Goal: Contribute content: Contribute content

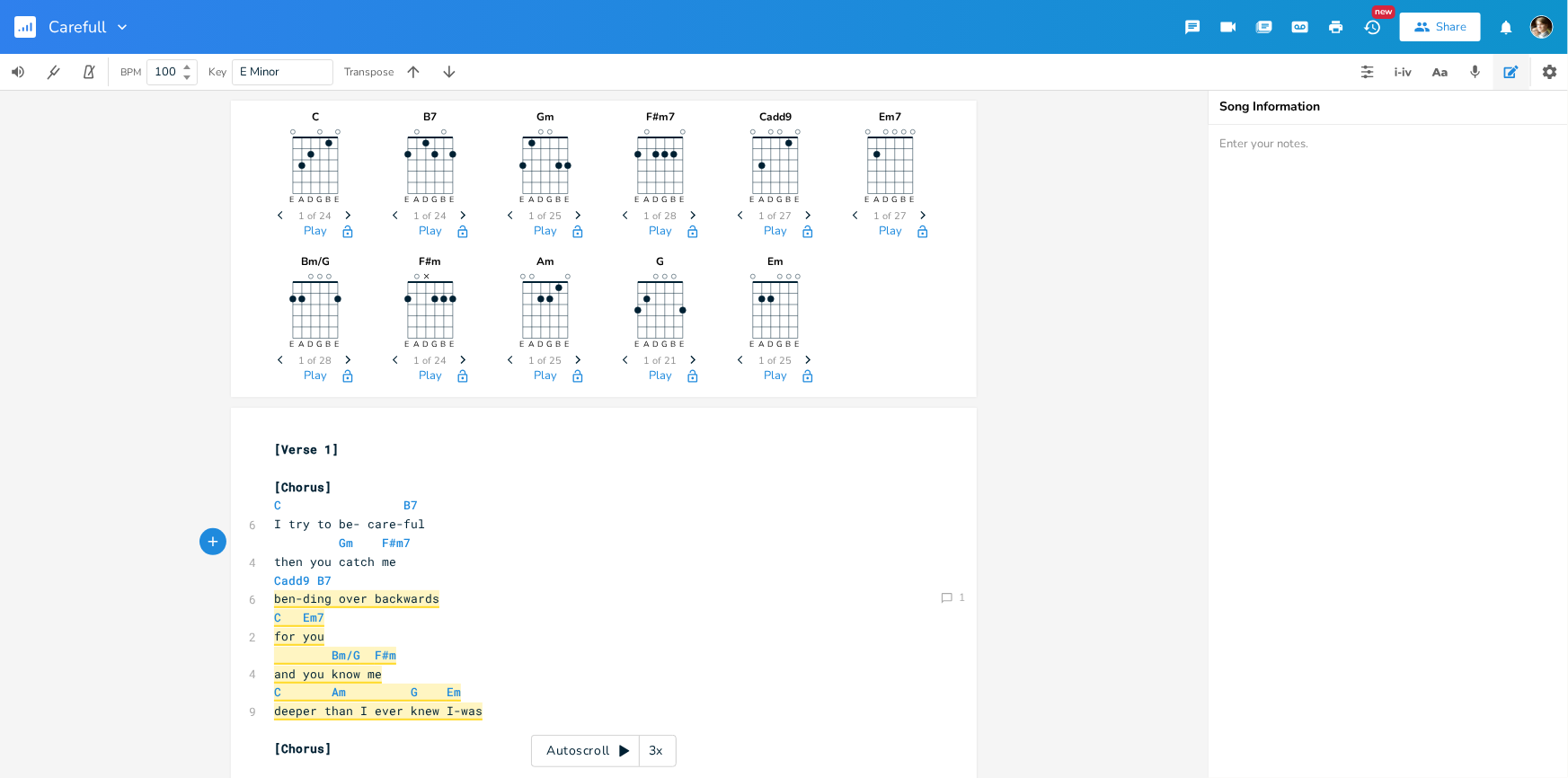
scroll to position [0, 5]
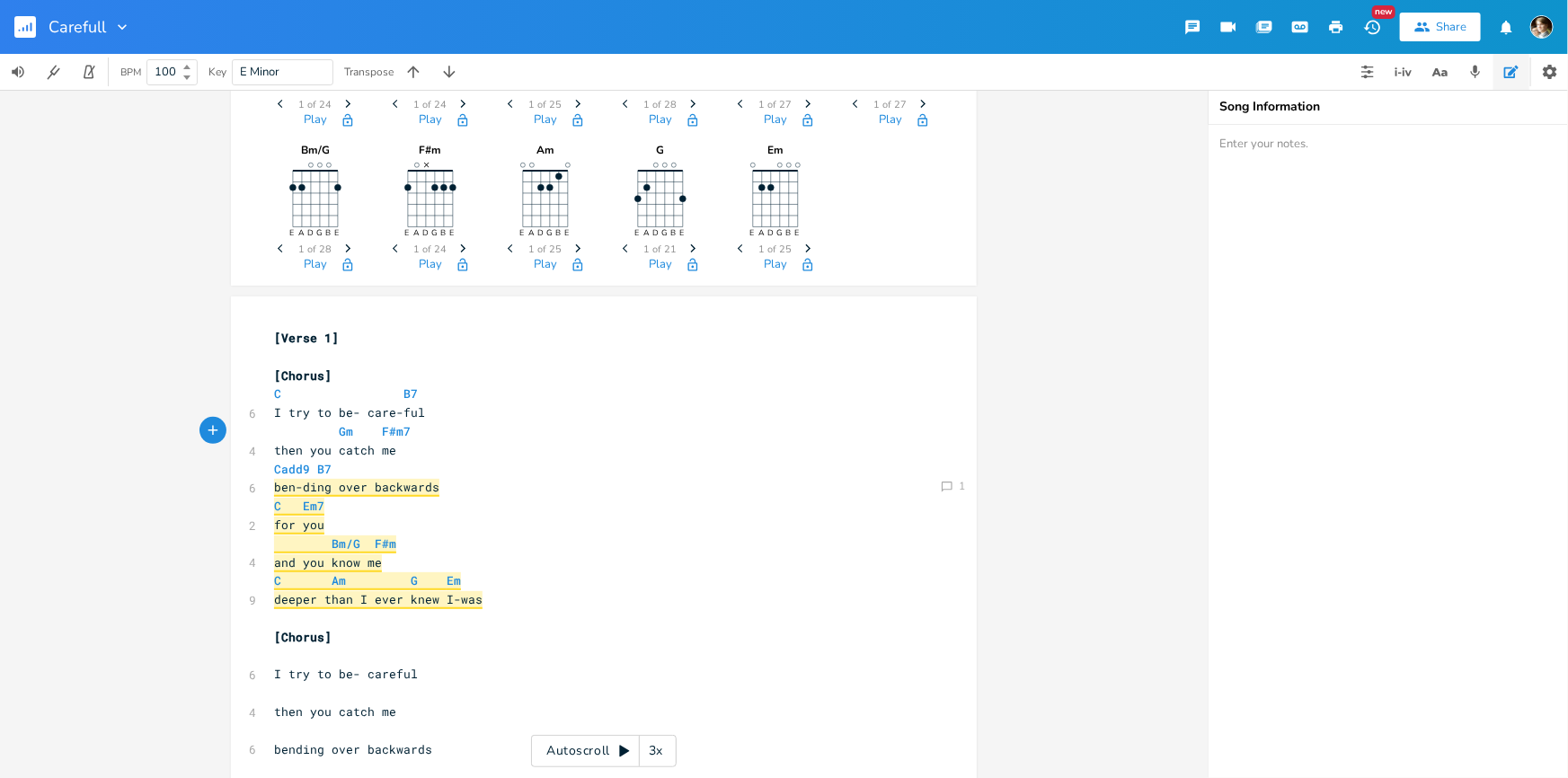
click at [18, 36] on rect "button" at bounding box center [24, 26] width 21 height 21
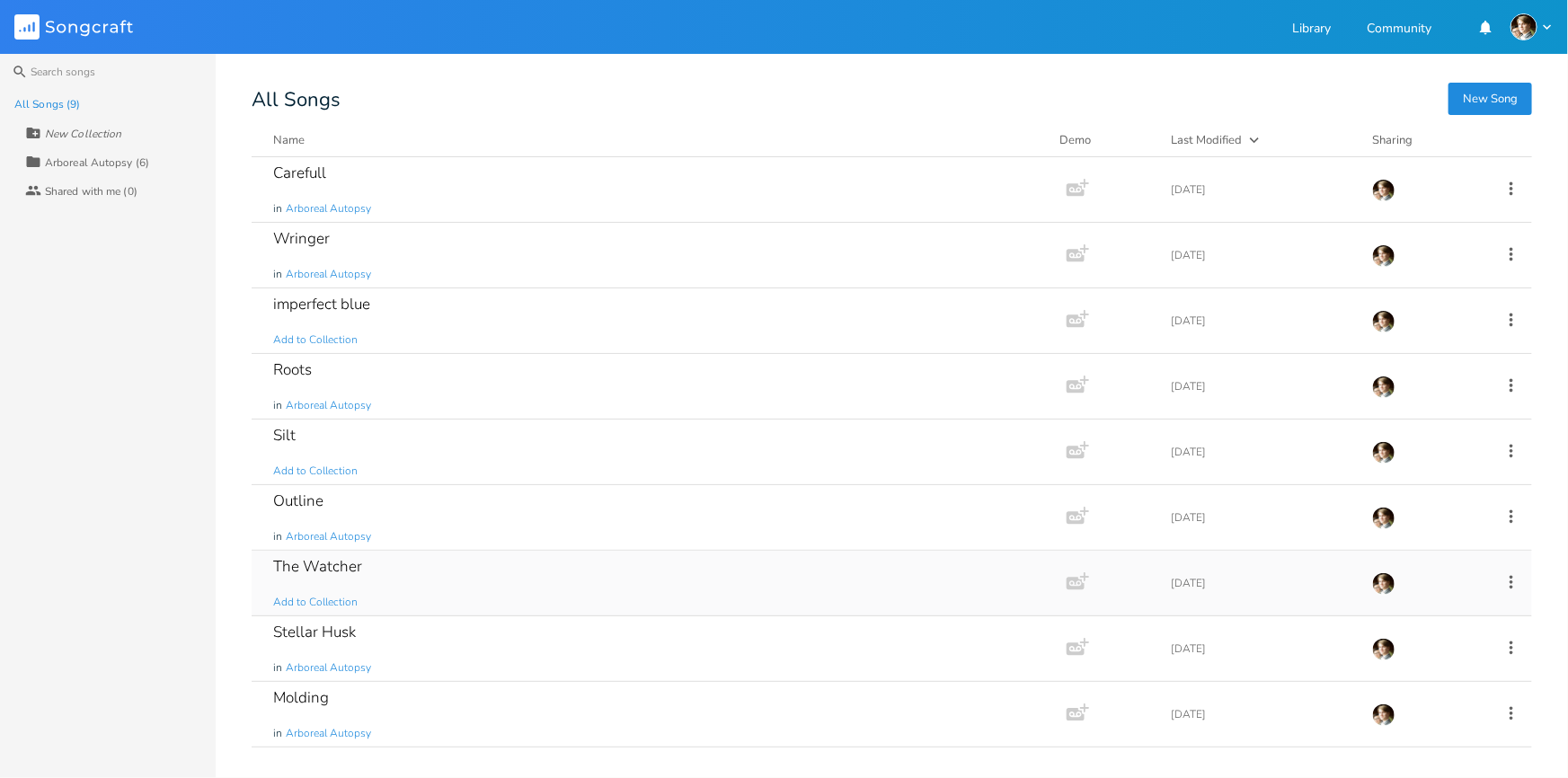
click at [404, 586] on div "The Watcher Add to Collection" at bounding box center [655, 583] width 765 height 65
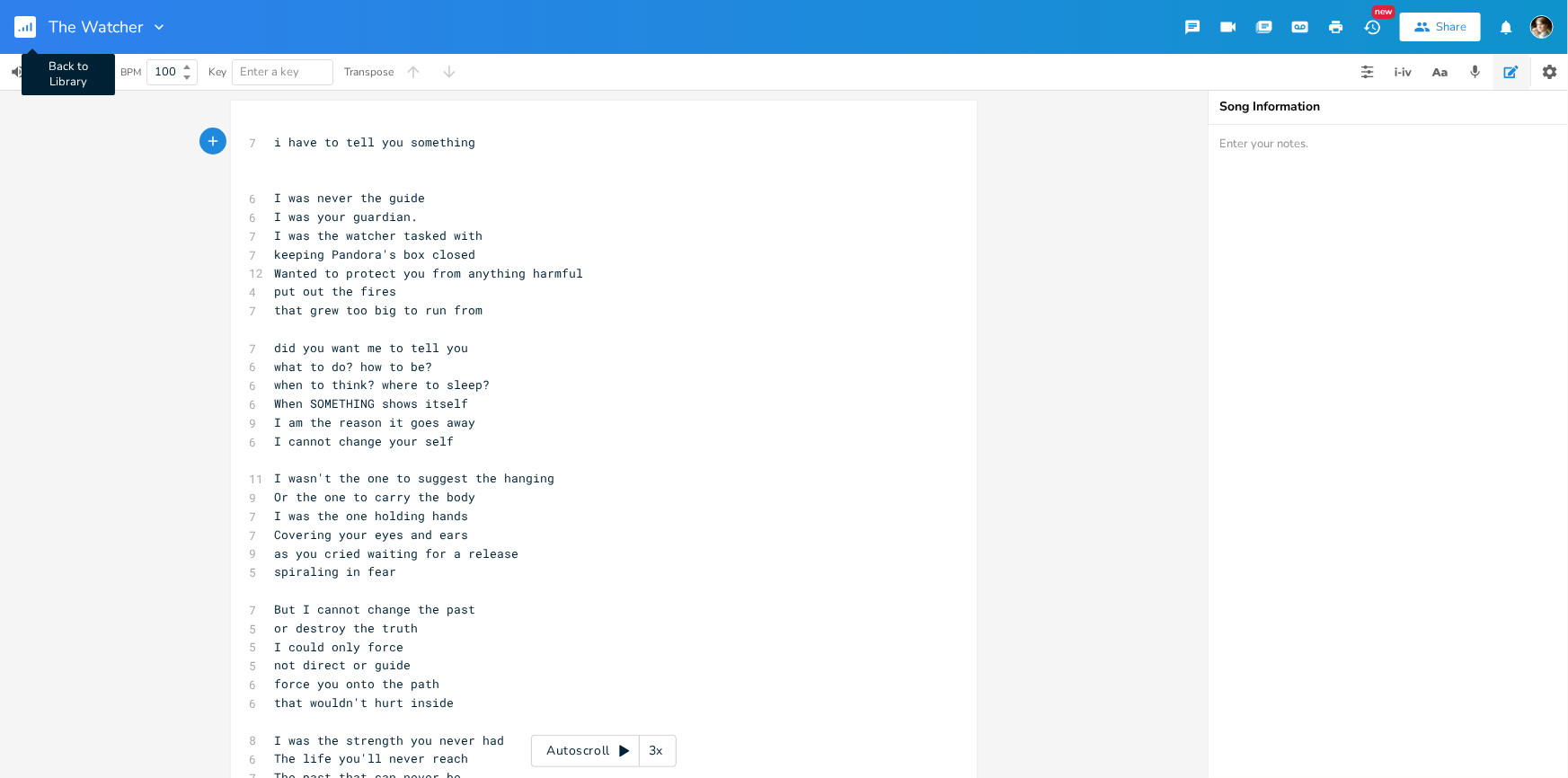
click at [19, 30] on rect "button" at bounding box center [24, 26] width 21 height 21
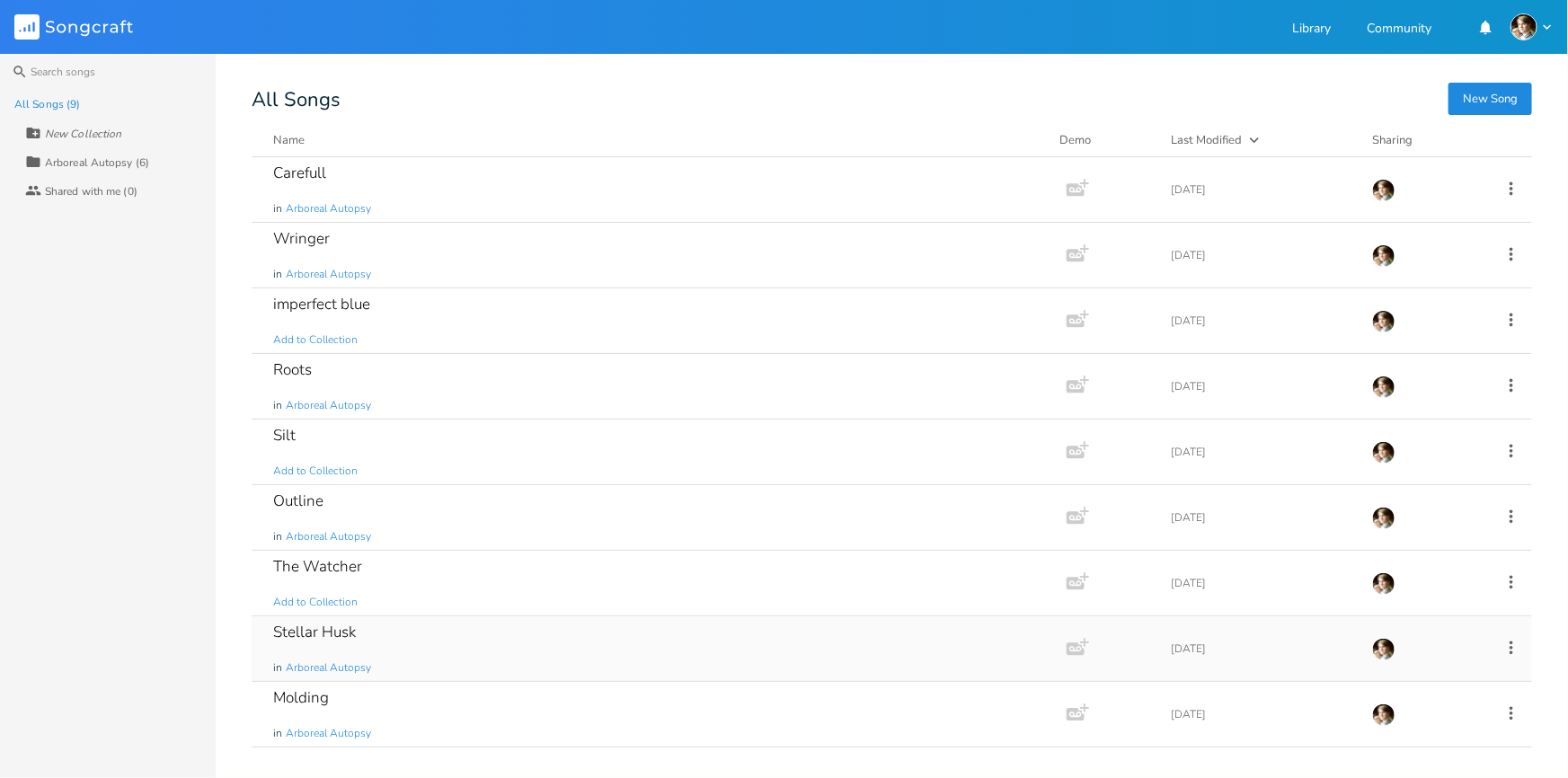
click at [437, 642] on div "Stellar Husk in Arboreal Autopsy" at bounding box center [655, 649] width 765 height 65
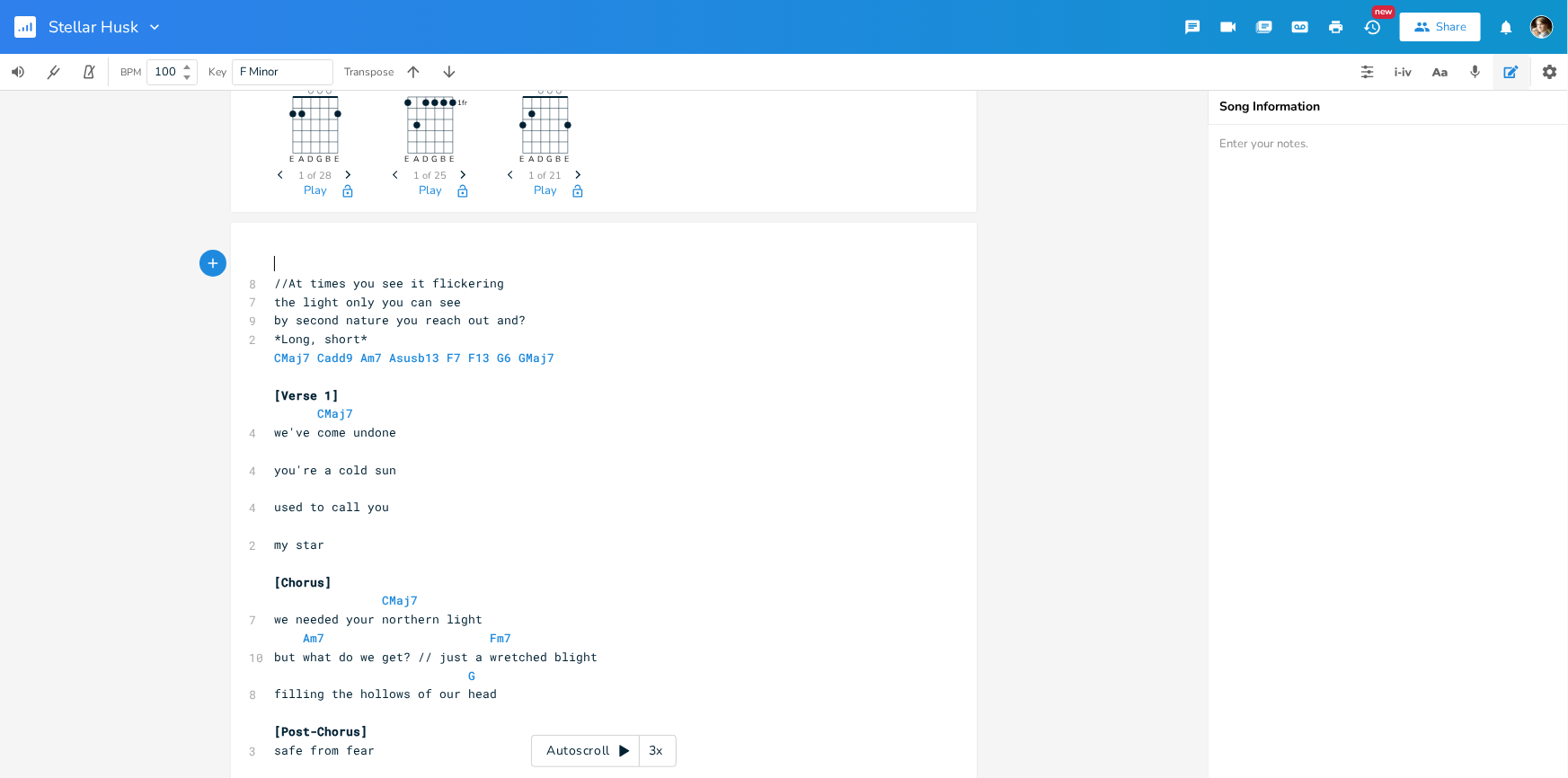
scroll to position [137, 0]
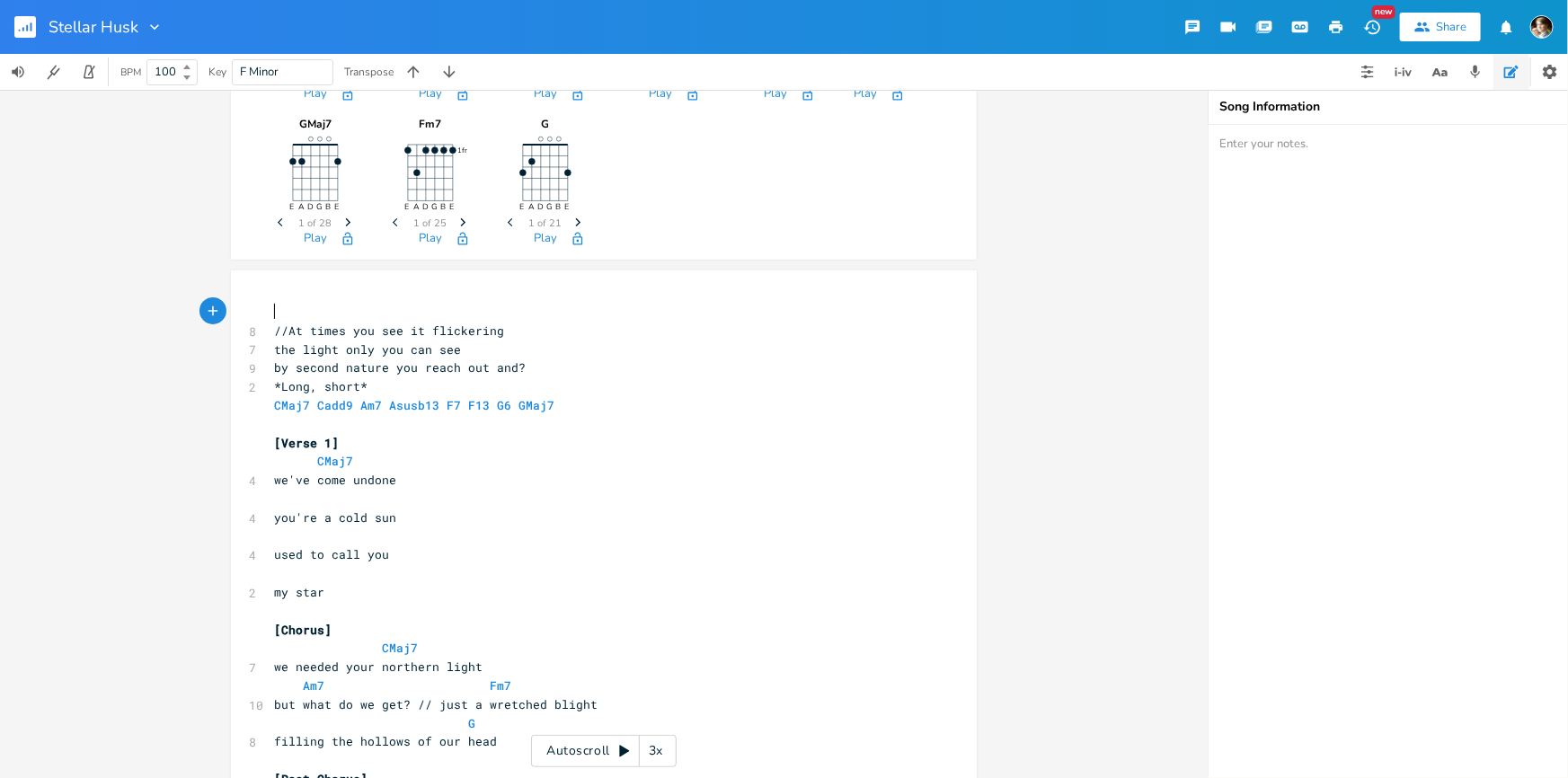
click at [297, 426] on pre "​" at bounding box center [594, 424] width 649 height 19
click at [23, 32] on rect "button" at bounding box center [24, 26] width 21 height 21
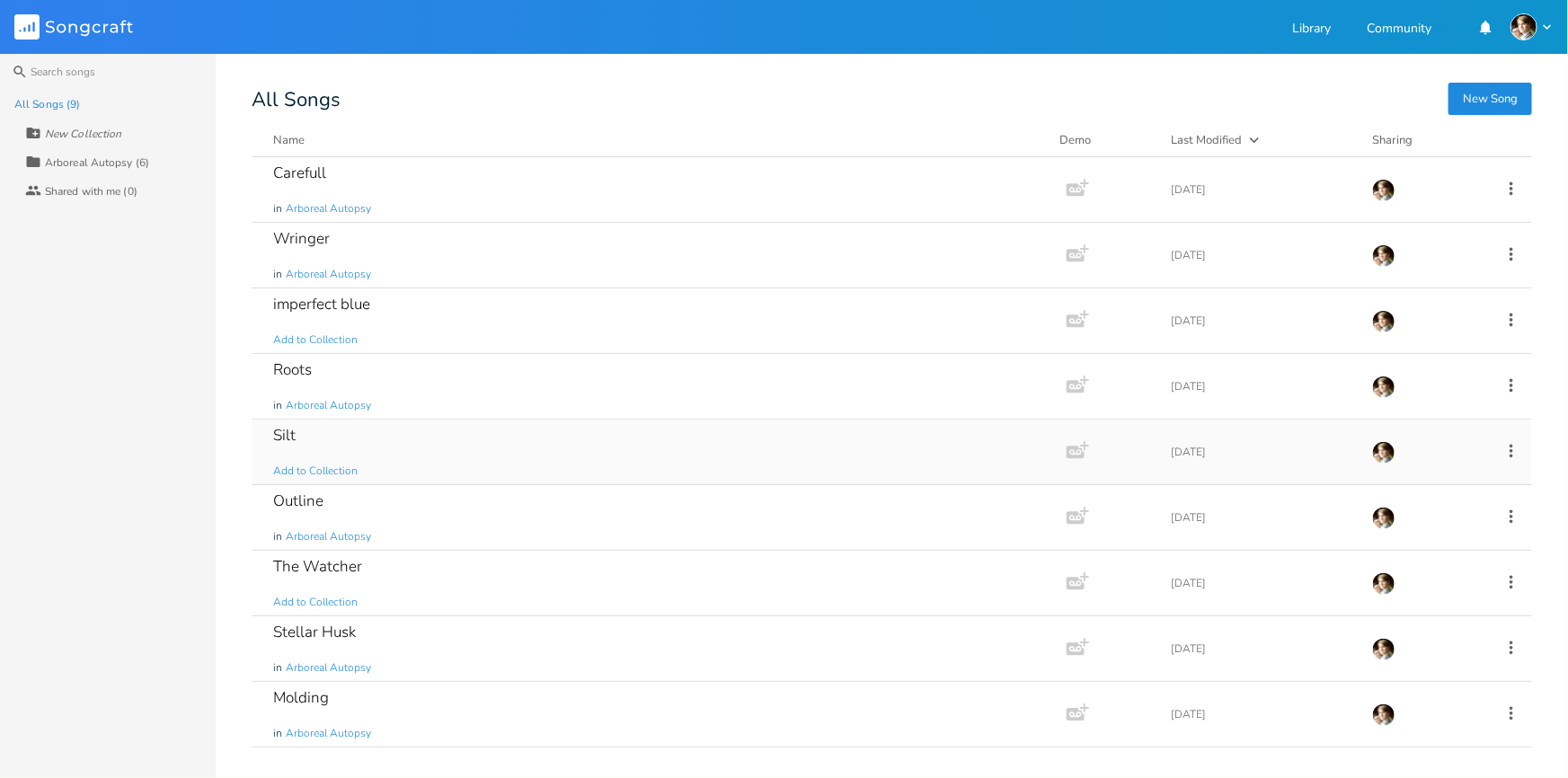
click at [419, 443] on div "Silt Add to Collection" at bounding box center [655, 452] width 765 height 65
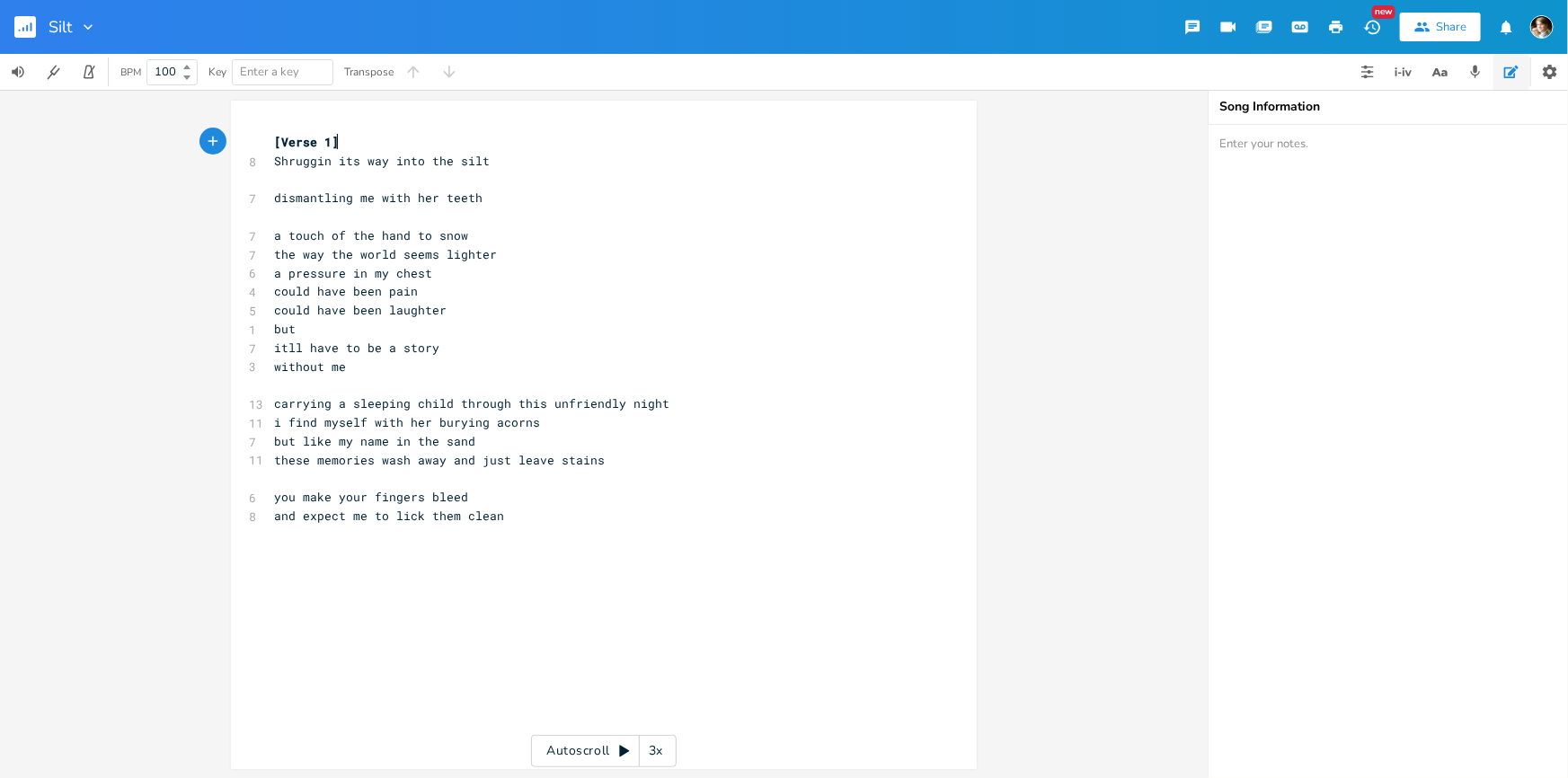
click at [378, 324] on pre "but" at bounding box center [594, 330] width 649 height 19
click at [364, 388] on pre "​" at bounding box center [594, 385] width 649 height 19
click at [350, 214] on pre "​" at bounding box center [594, 217] width 649 height 19
click at [368, 179] on pre "​" at bounding box center [594, 180] width 649 height 19
click at [405, 146] on pre "[Verse 1]" at bounding box center [594, 142] width 649 height 19
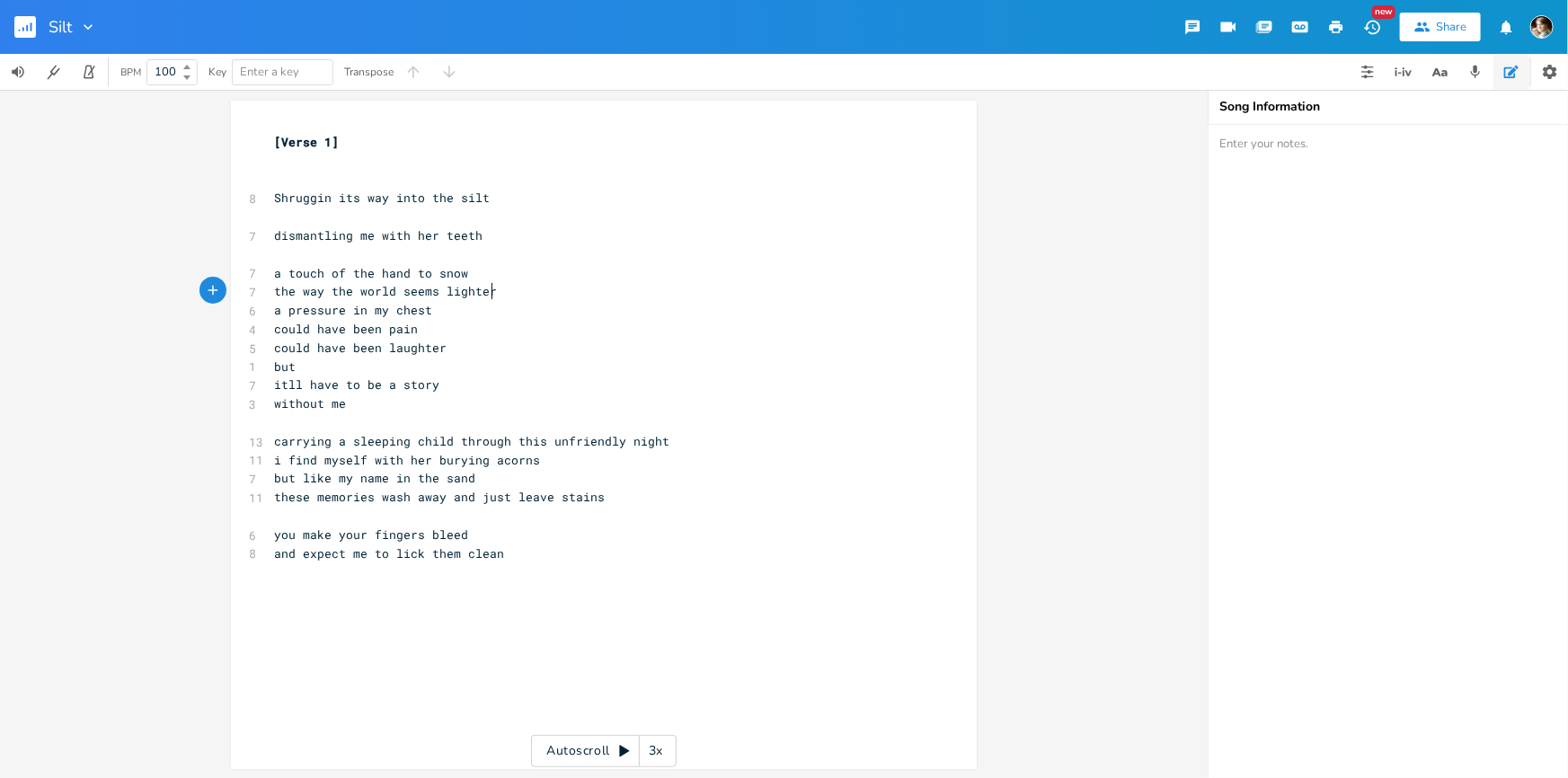
click at [491, 288] on pre "the way the world seems lighter" at bounding box center [594, 292] width 649 height 19
click at [479, 310] on pre "a pressure in my chest" at bounding box center [594, 310] width 649 height 19
click at [501, 293] on pre "the way the world seems lighter" at bounding box center [594, 292] width 649 height 19
click at [465, 320] on pre "could have been pain" at bounding box center [594, 330] width 649 height 19
click at [514, 288] on pre "the way the world seems lighter" at bounding box center [594, 292] width 649 height 19
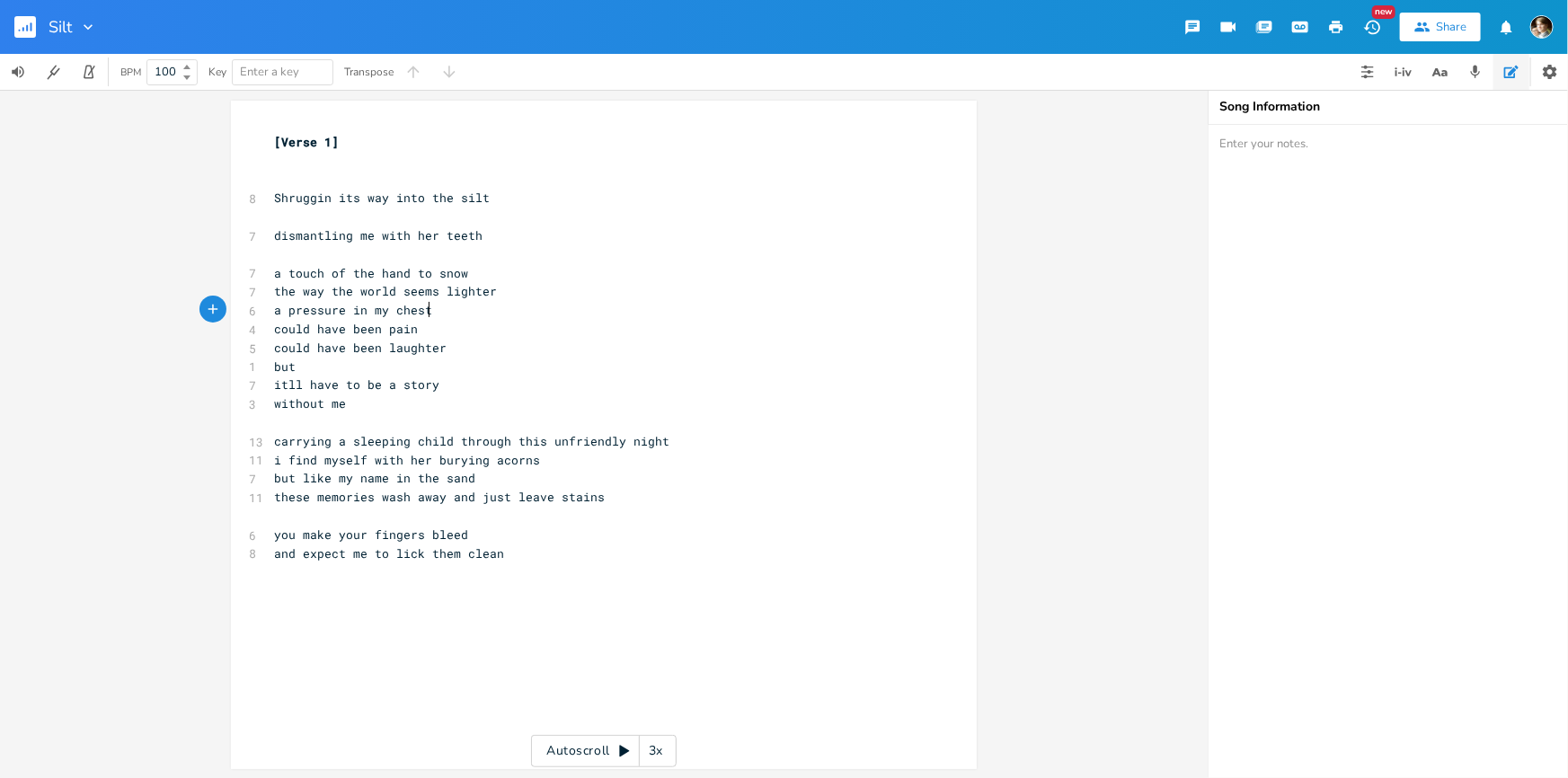
click at [462, 317] on pre "a pressure in my chest" at bounding box center [594, 310] width 649 height 19
click at [512, 294] on pre "the way the world seems lighter" at bounding box center [594, 292] width 649 height 19
click at [433, 329] on pre "could have been pain" at bounding box center [594, 330] width 649 height 19
click at [466, 348] on pre "could have been laughter" at bounding box center [594, 348] width 649 height 19
click at [438, 328] on pre "could have been pain" at bounding box center [594, 330] width 649 height 19
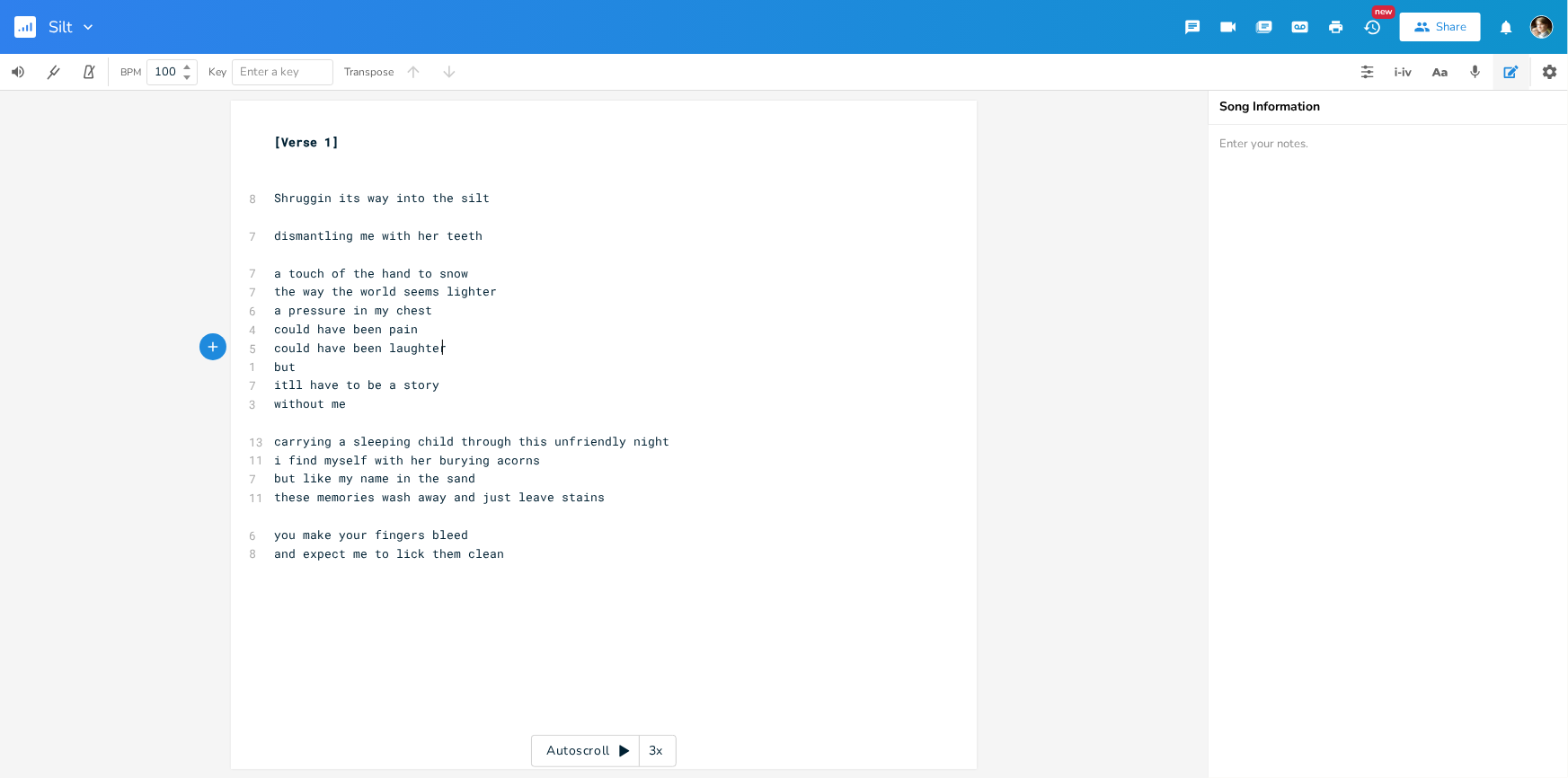
click at [473, 343] on pre "could have been laughter" at bounding box center [594, 348] width 649 height 19
click at [442, 320] on pre "could have been pain" at bounding box center [594, 330] width 649 height 19
click at [466, 344] on pre "could have been laughter" at bounding box center [594, 348] width 649 height 19
click at [345, 187] on pre "​" at bounding box center [594, 180] width 649 height 19
click at [354, 153] on pre "​" at bounding box center [594, 162] width 649 height 19
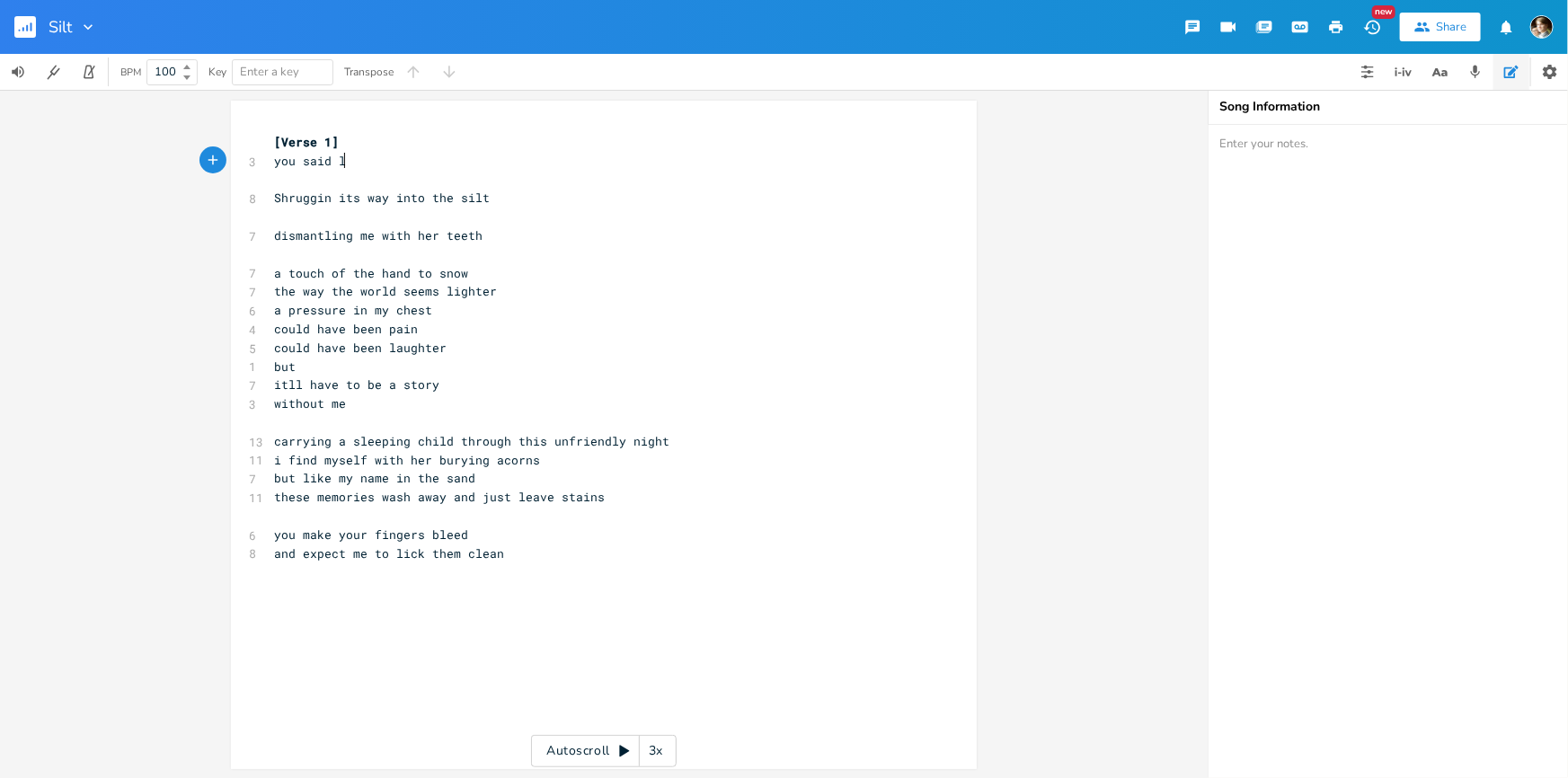
type textarea "you said lec"
type textarea "ts pack it up"
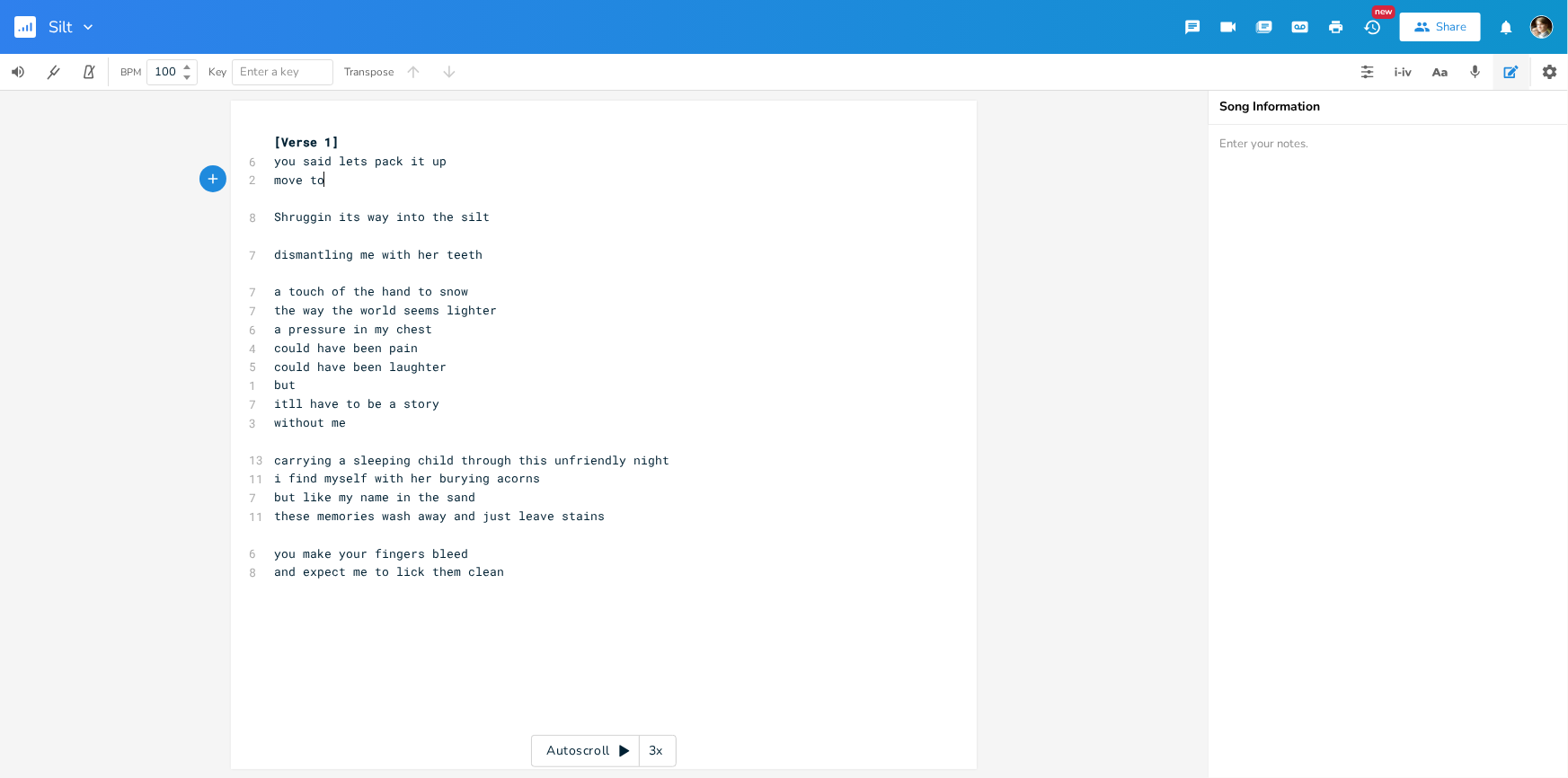
type textarea "move to kj"
type textarea "japanm"
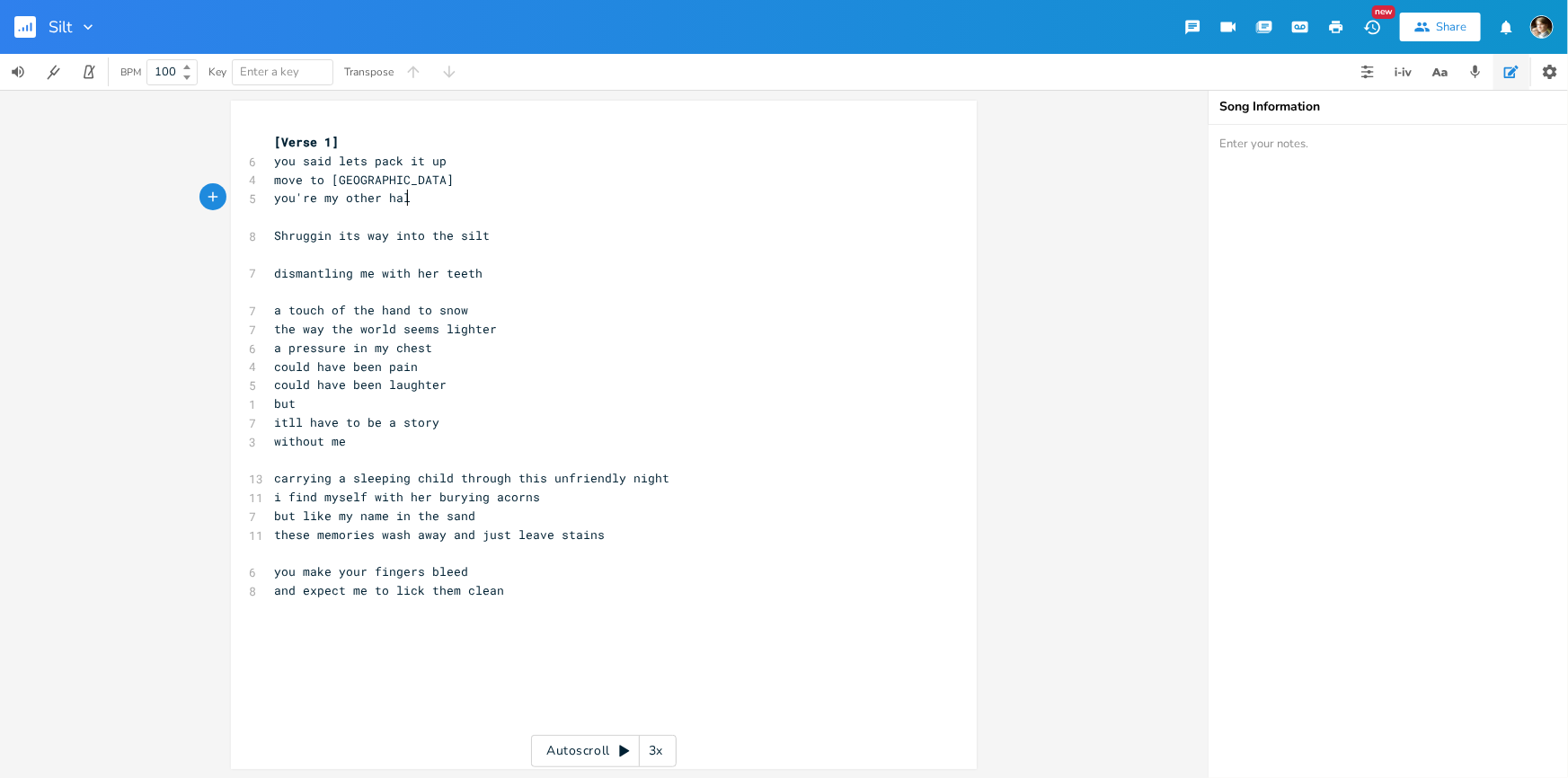
type textarea "you're my other half"
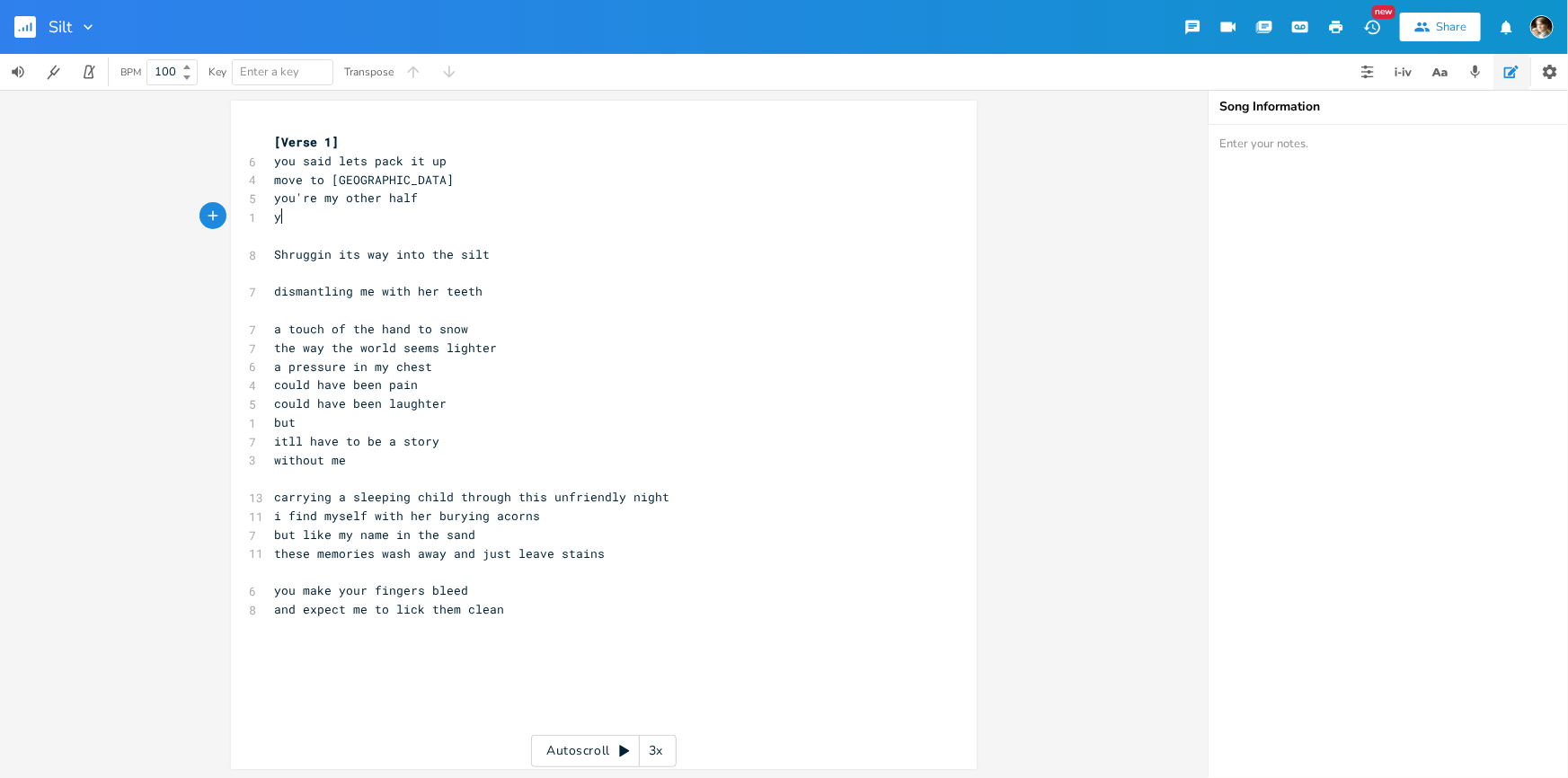
type textarea "yo"
type textarea "should understand"
drag, startPoint x: 269, startPoint y: 217, endPoint x: 299, endPoint y: 240, distance: 37.8
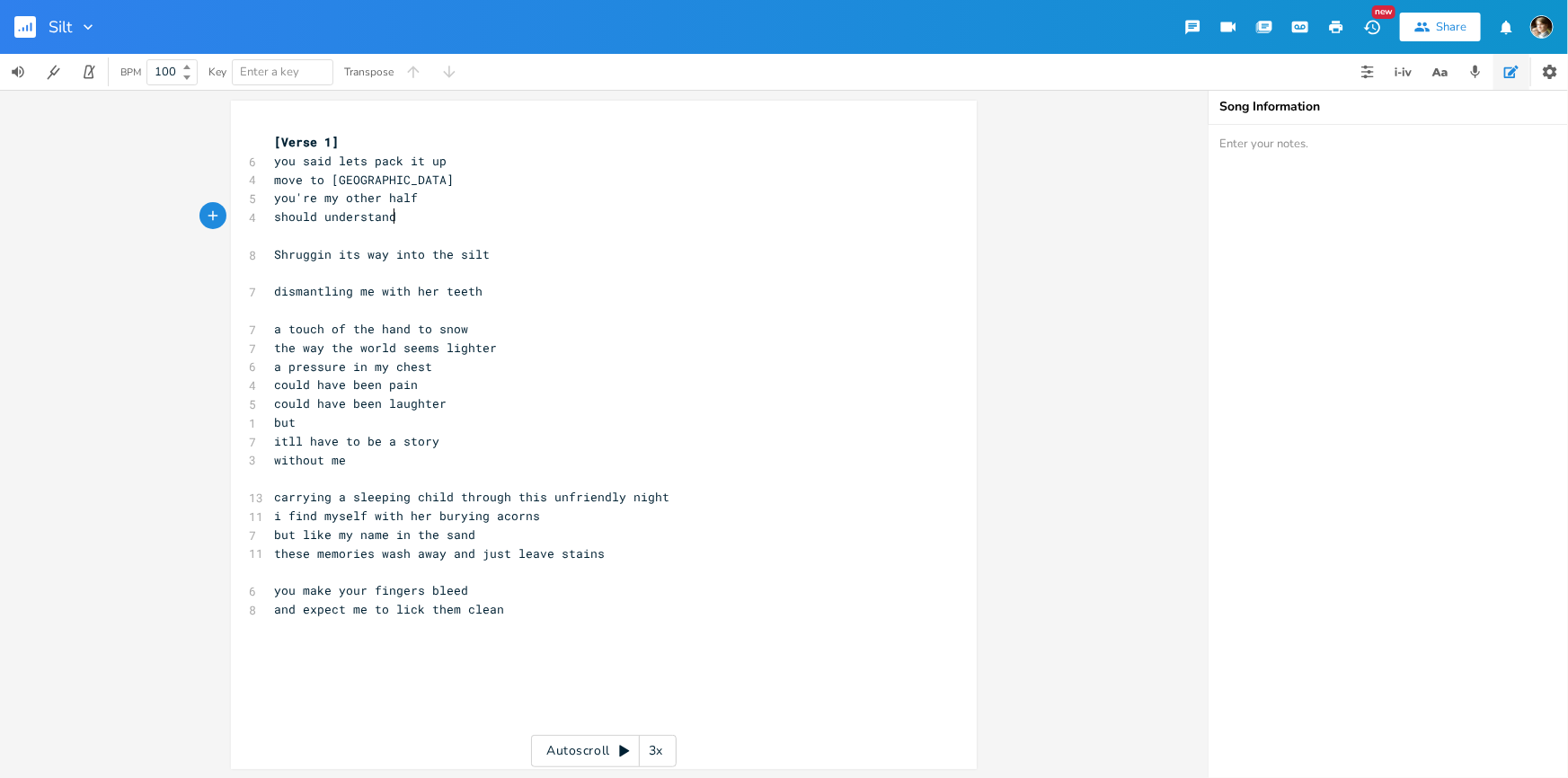
click at [274, 219] on span "should understand" at bounding box center [335, 216] width 123 height 16
type textarea "(you)"
click at [453, 236] on pre "​" at bounding box center [594, 236] width 649 height 19
click at [443, 222] on pre "(you) should understand" at bounding box center [594, 217] width 649 height 19
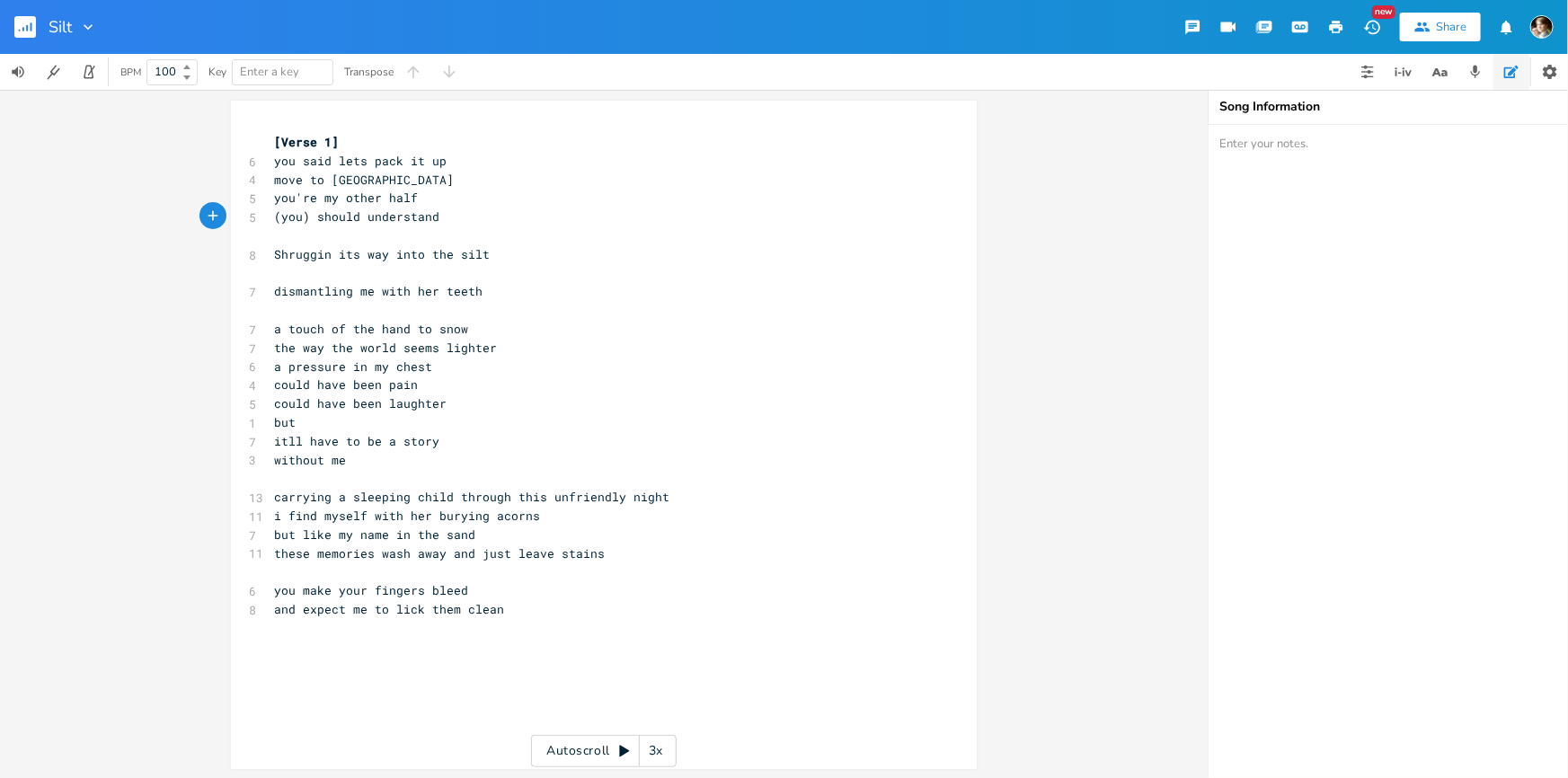
click at [439, 239] on pre "​" at bounding box center [594, 236] width 649 height 19
click at [565, 511] on pre "i find myself with her burying acorns" at bounding box center [594, 516] width 649 height 19
click at [710, 493] on pre "carrying a sleeping child through this unfriendly night" at bounding box center [594, 498] width 649 height 19
click at [565, 518] on pre "i find myself with her burying acorns" at bounding box center [594, 516] width 649 height 19
click at [500, 532] on pre "but like my name in the sand" at bounding box center [594, 535] width 649 height 19
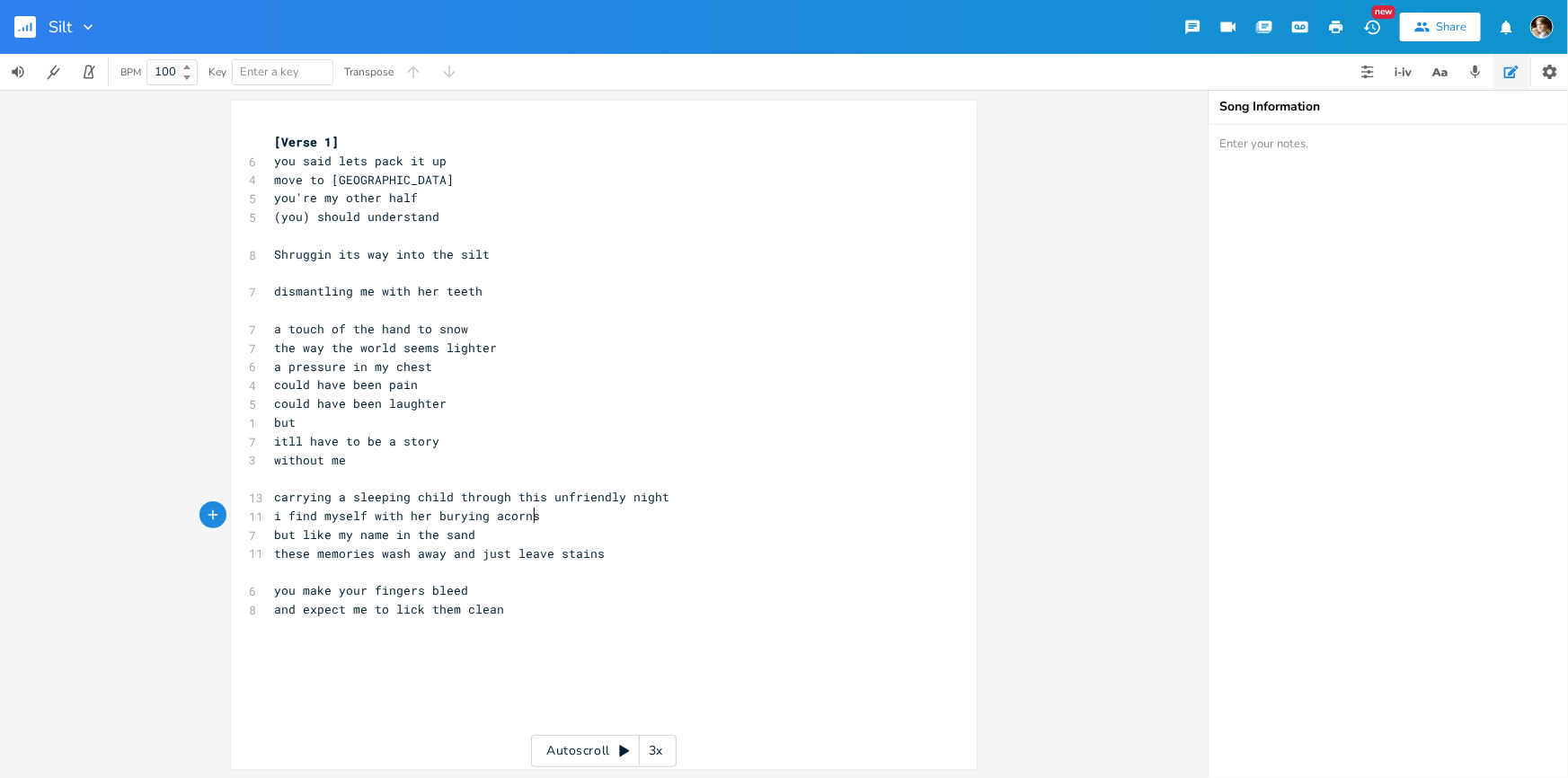
click at [552, 514] on pre "i find myself with her burying acorns" at bounding box center [594, 516] width 649 height 19
click at [479, 533] on pre "but like my name in the sand" at bounding box center [594, 535] width 649 height 19
click at [616, 511] on pre "i find myself with her burying acorns" at bounding box center [594, 516] width 649 height 19
click at [476, 531] on pre "but like my name in the sand" at bounding box center [594, 535] width 649 height 19
click at [546, 510] on pre "i find myself with her burying acorns" at bounding box center [594, 516] width 649 height 19
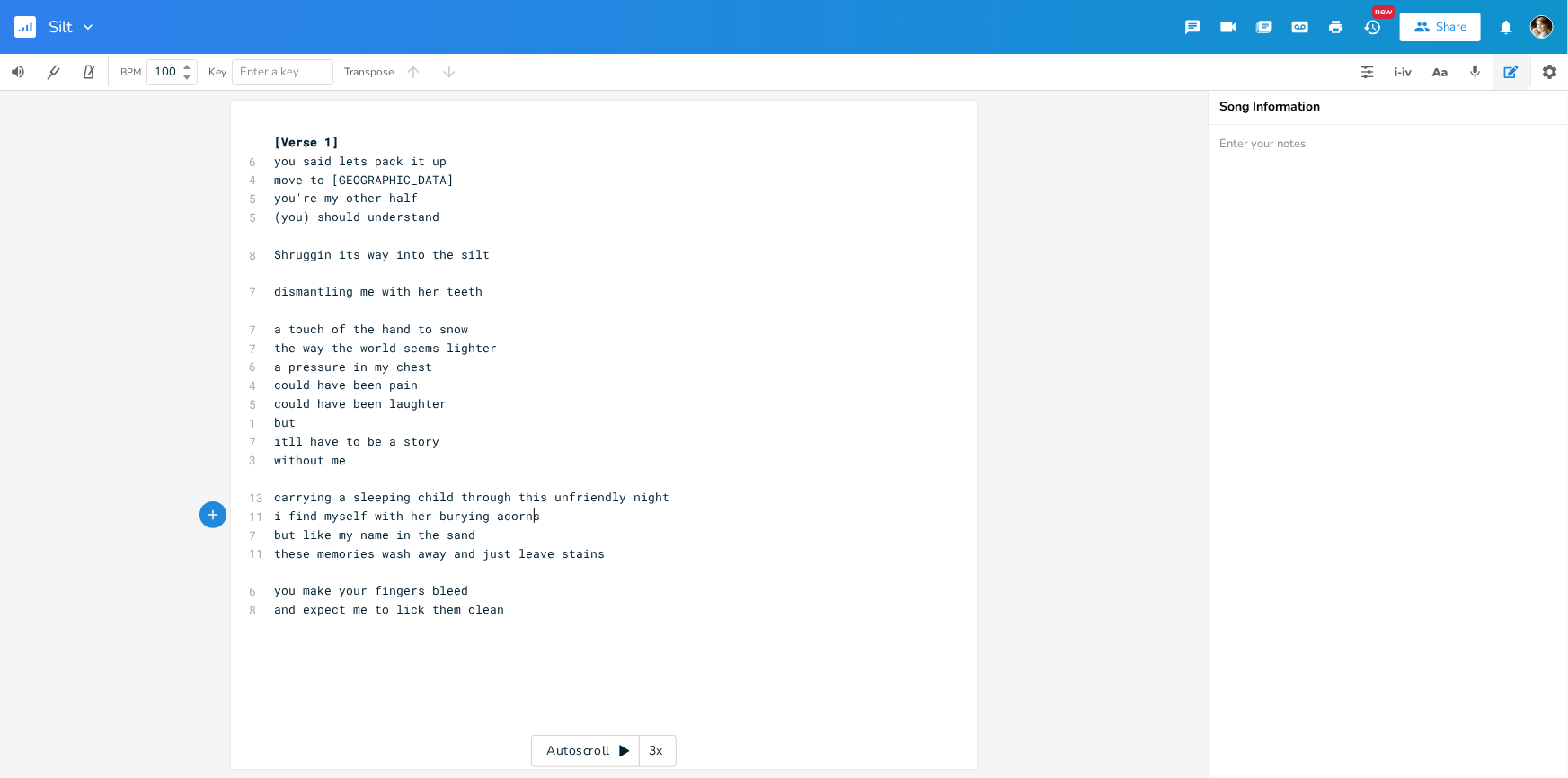
click at [476, 549] on span "these memories wash away and just leave stains" at bounding box center [439, 552] width 330 height 16
click at [458, 550] on span "these memories wash away and just leave stains" at bounding box center [439, 552] width 330 height 16
type textarea "and"
click at [458, 550] on span "these memories wash away and just leave stains" at bounding box center [439, 552] width 330 height 16
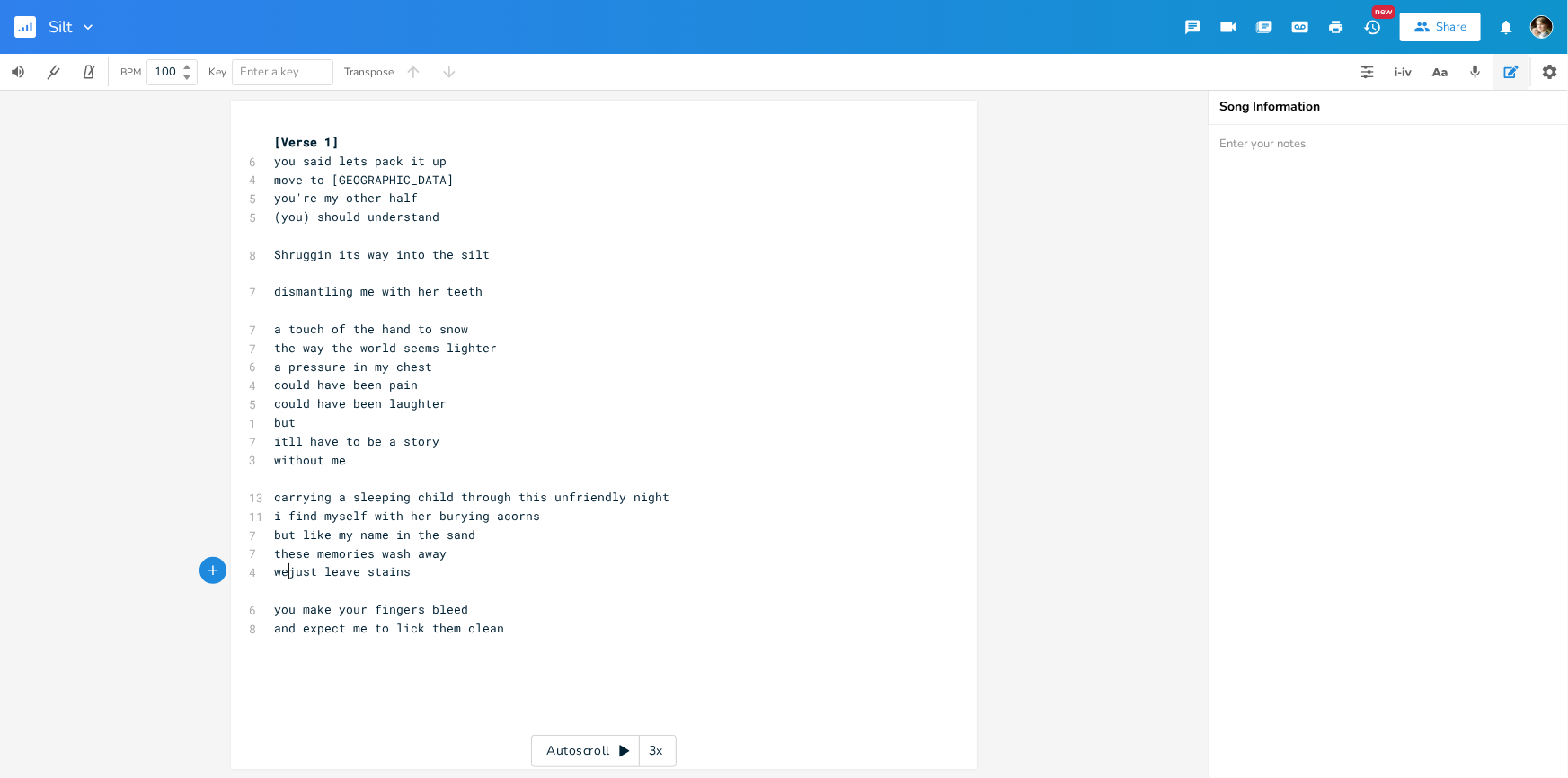
type textarea "we"
click at [464, 553] on pre "these memories wash away" at bounding box center [594, 554] width 649 height 19
click at [469, 577] on pre "we just leave stains" at bounding box center [594, 572] width 649 height 19
click at [463, 588] on pre "​" at bounding box center [594, 590] width 649 height 19
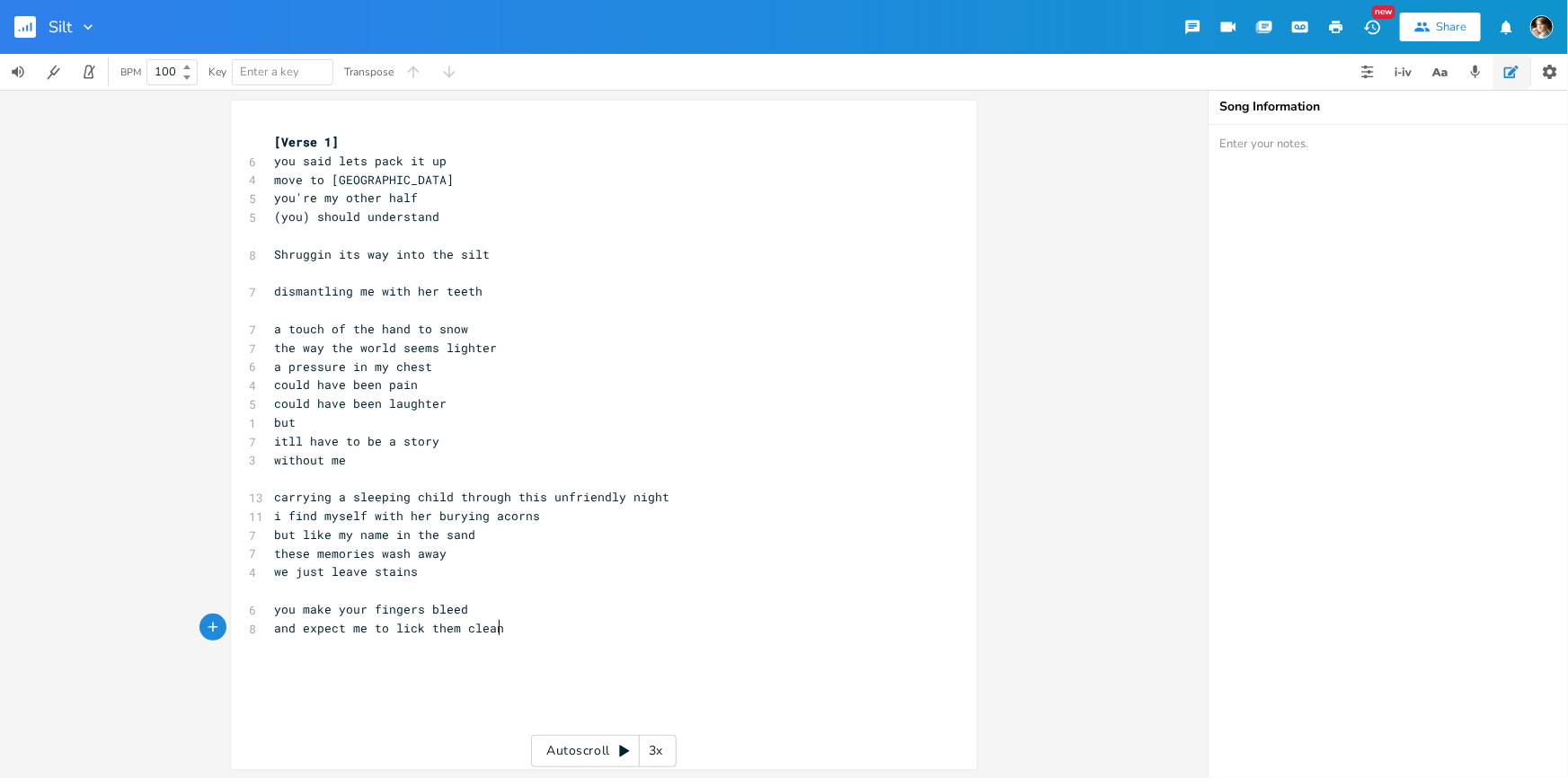
click at [512, 632] on pre "and expect me to lick them clean" at bounding box center [594, 629] width 649 height 19
type textarea "what did you do to me"
click at [464, 157] on pre "you said lets pack it up" at bounding box center [594, 162] width 649 height 19
click at [436, 185] on pre "move to [GEOGRAPHIC_DATA]" at bounding box center [594, 180] width 649 height 19
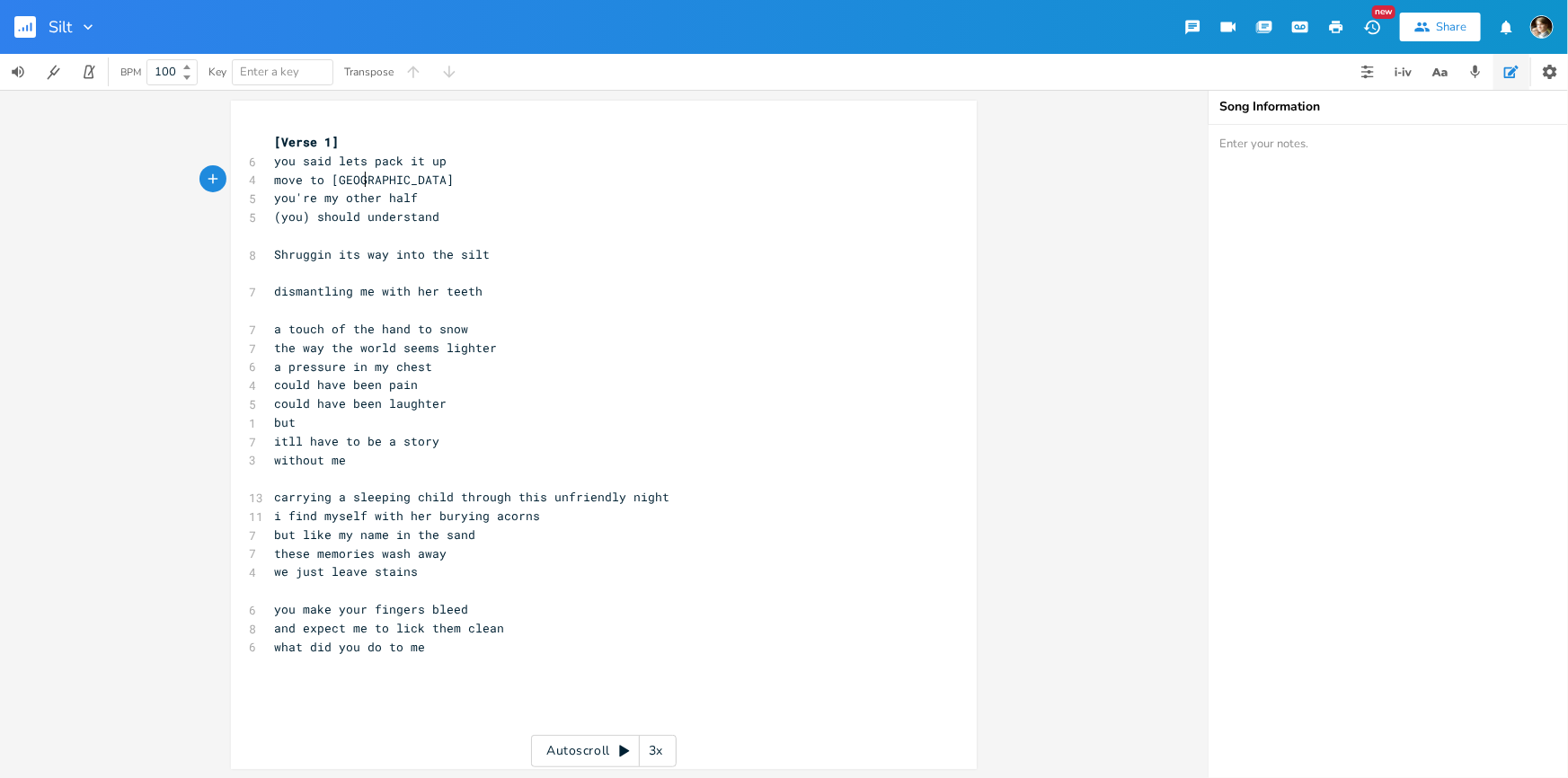
click at [433, 206] on pre "you're my other half" at bounding box center [594, 198] width 649 height 19
click at [458, 214] on pre "(you) should understand" at bounding box center [594, 217] width 649 height 19
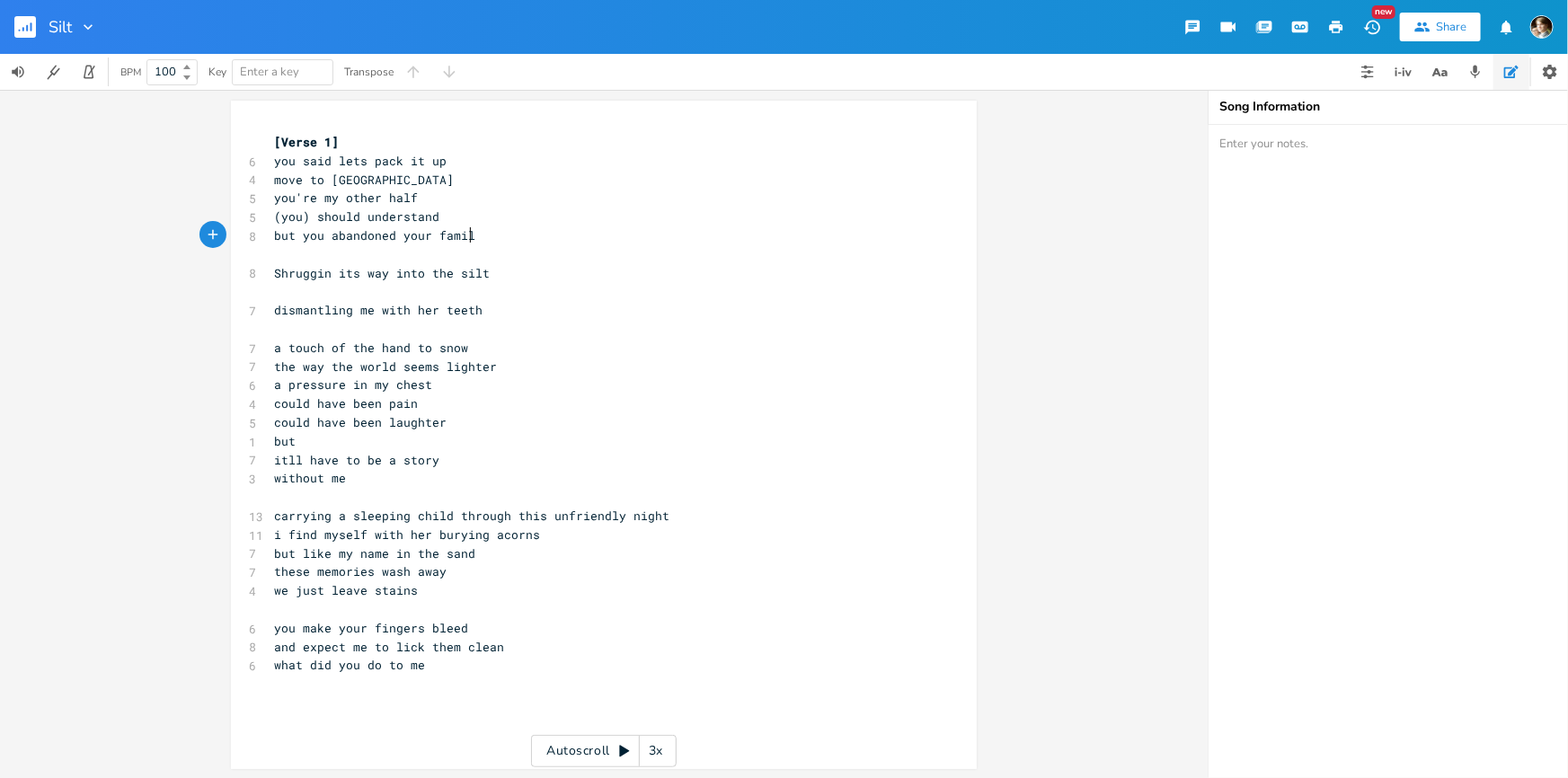
type textarea "but you abandoned your family"
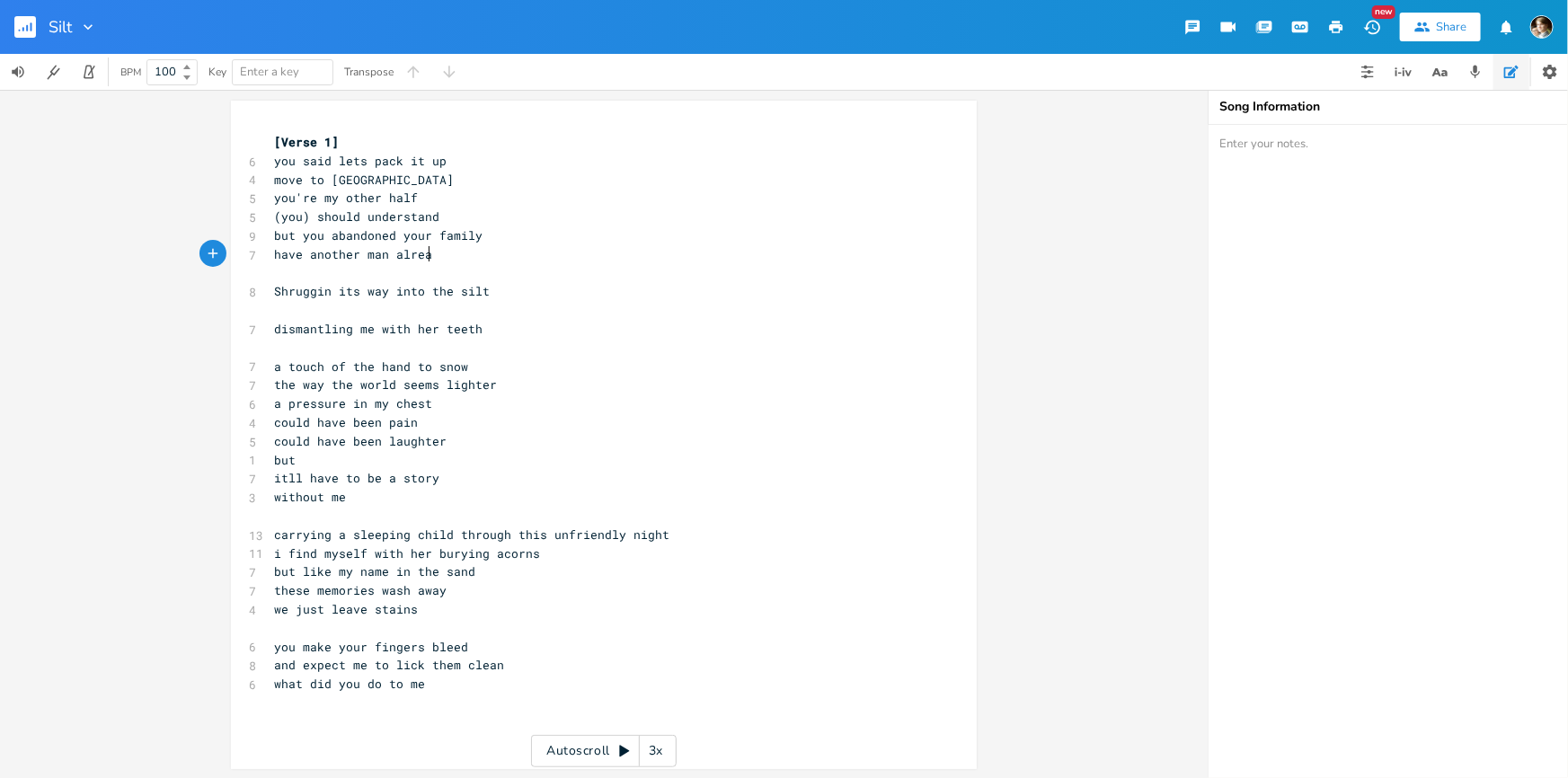
type textarea "have another man already"
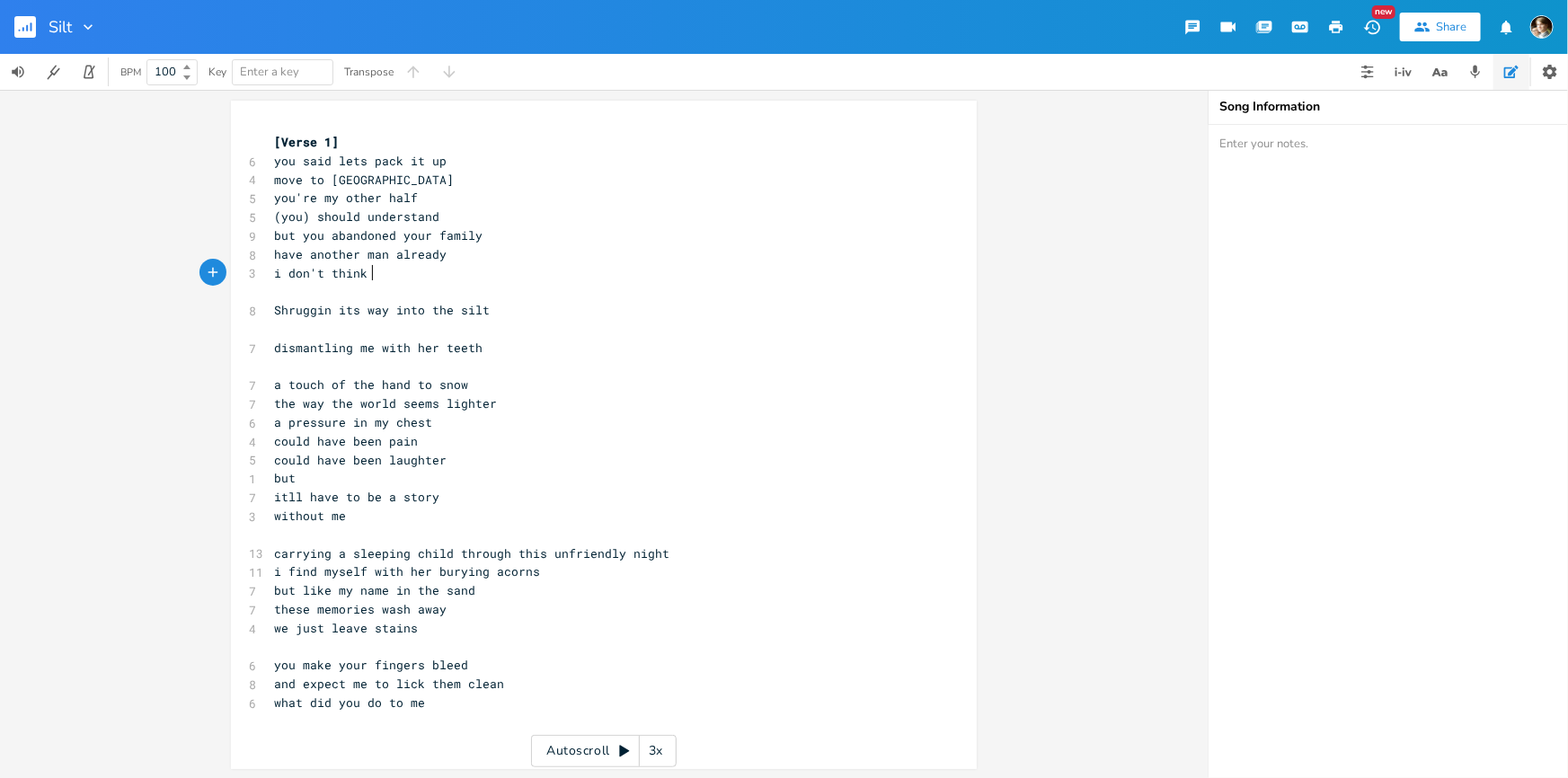
type textarea "i don't think yo"
type textarea "we were ready"
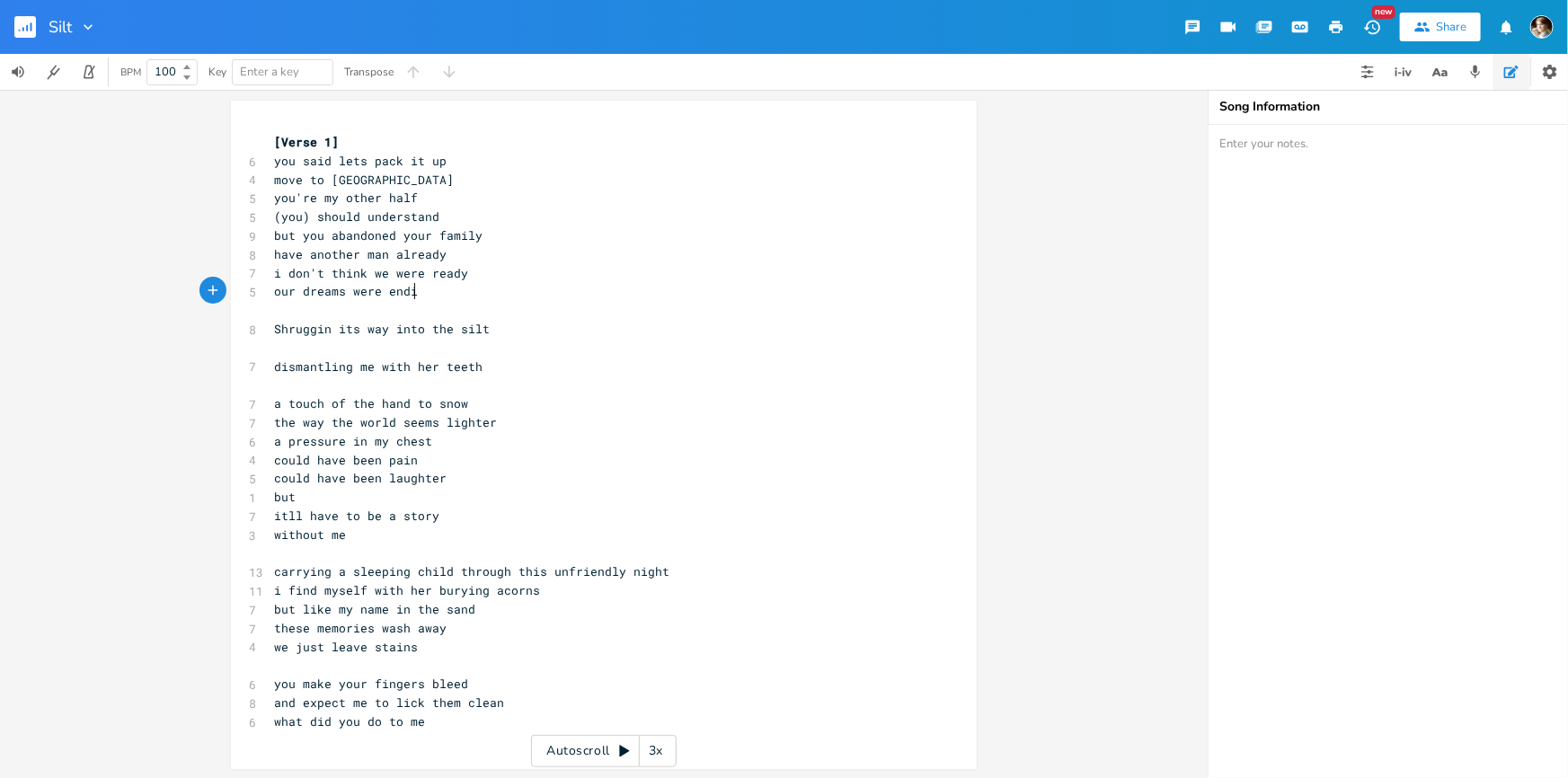
type textarea "our dreams were ending"
click at [344, 348] on pre "​" at bounding box center [594, 348] width 649 height 19
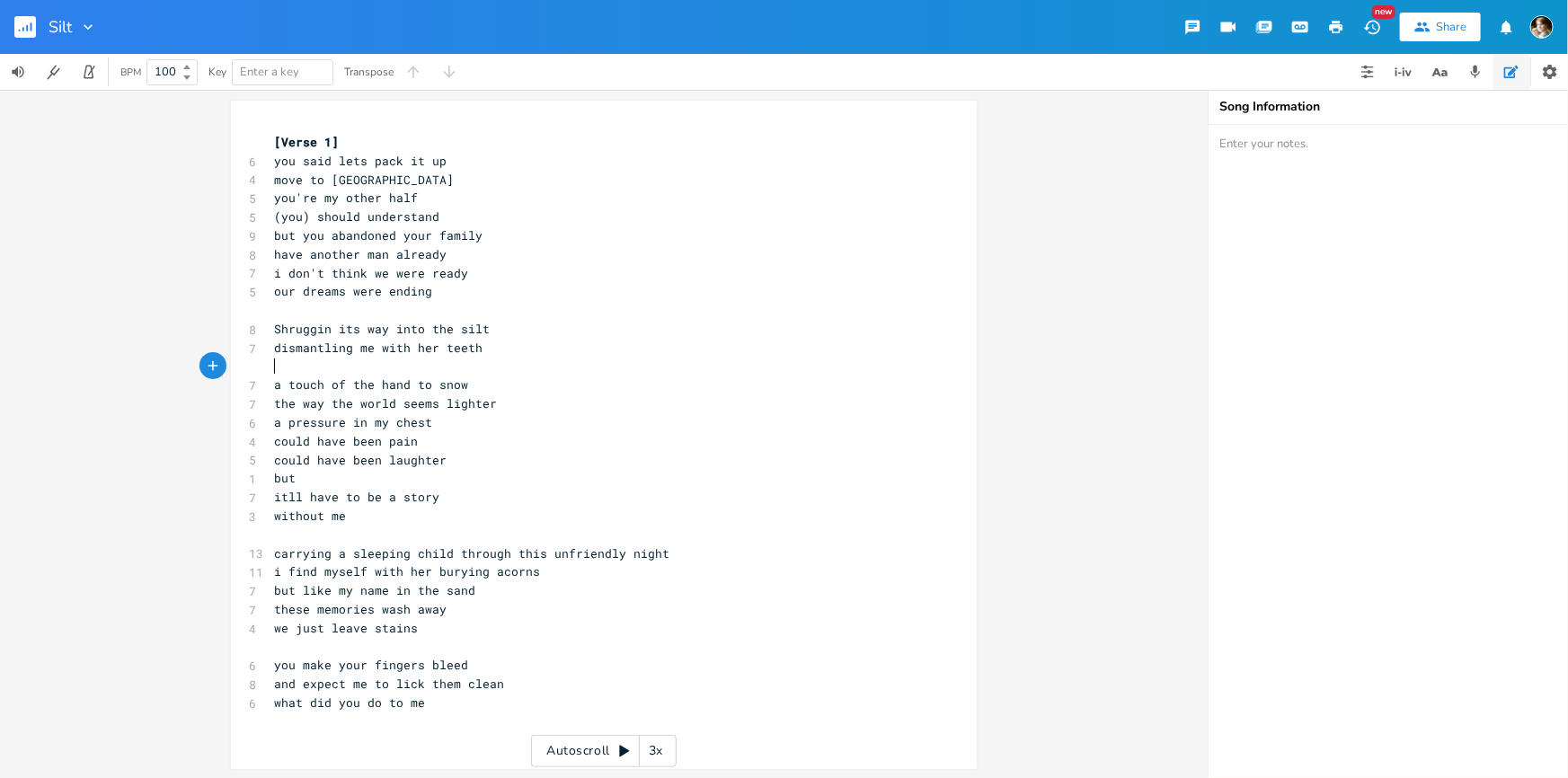
click at [404, 369] on pre "​" at bounding box center [594, 367] width 649 height 19
click at [499, 405] on pre "the way the world seems lighter" at bounding box center [594, 404] width 649 height 19
click at [491, 384] on pre "a touch of the hand to snow" at bounding box center [594, 385] width 649 height 19
click at [500, 422] on pre "a pressure in my chest" at bounding box center [594, 422] width 649 height 19
click at [452, 436] on pre "could have been pain" at bounding box center [594, 442] width 649 height 19
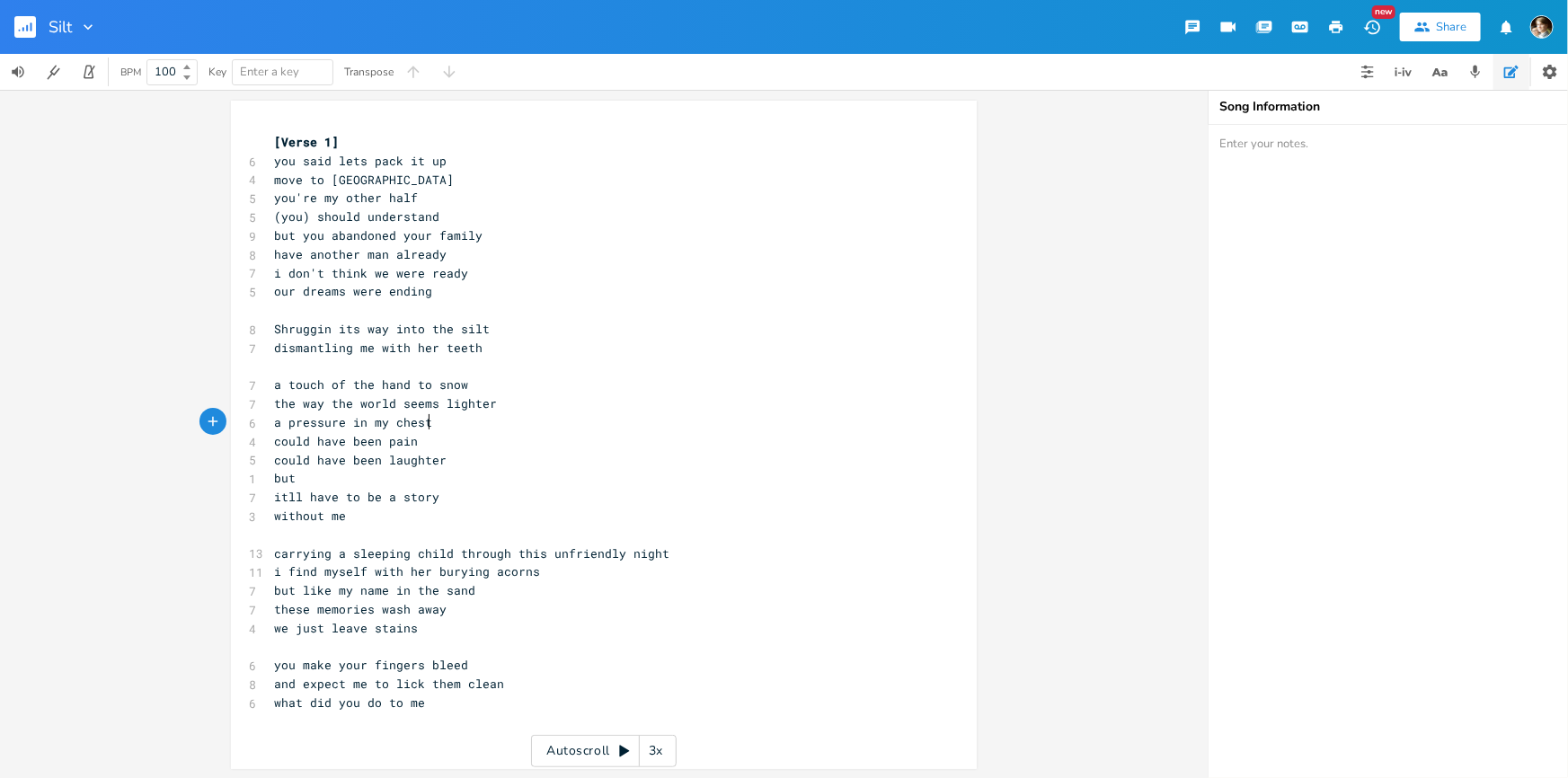
click at [476, 423] on pre "a pressure in my chest" at bounding box center [594, 422] width 649 height 19
click at [461, 439] on pre "could have been pain" at bounding box center [594, 442] width 649 height 19
click at [486, 413] on pre "a pressure in my chest" at bounding box center [594, 422] width 649 height 19
click at [458, 442] on pre "could have been pain" at bounding box center [594, 442] width 649 height 19
click at [358, 485] on pre "but" at bounding box center [594, 478] width 649 height 19
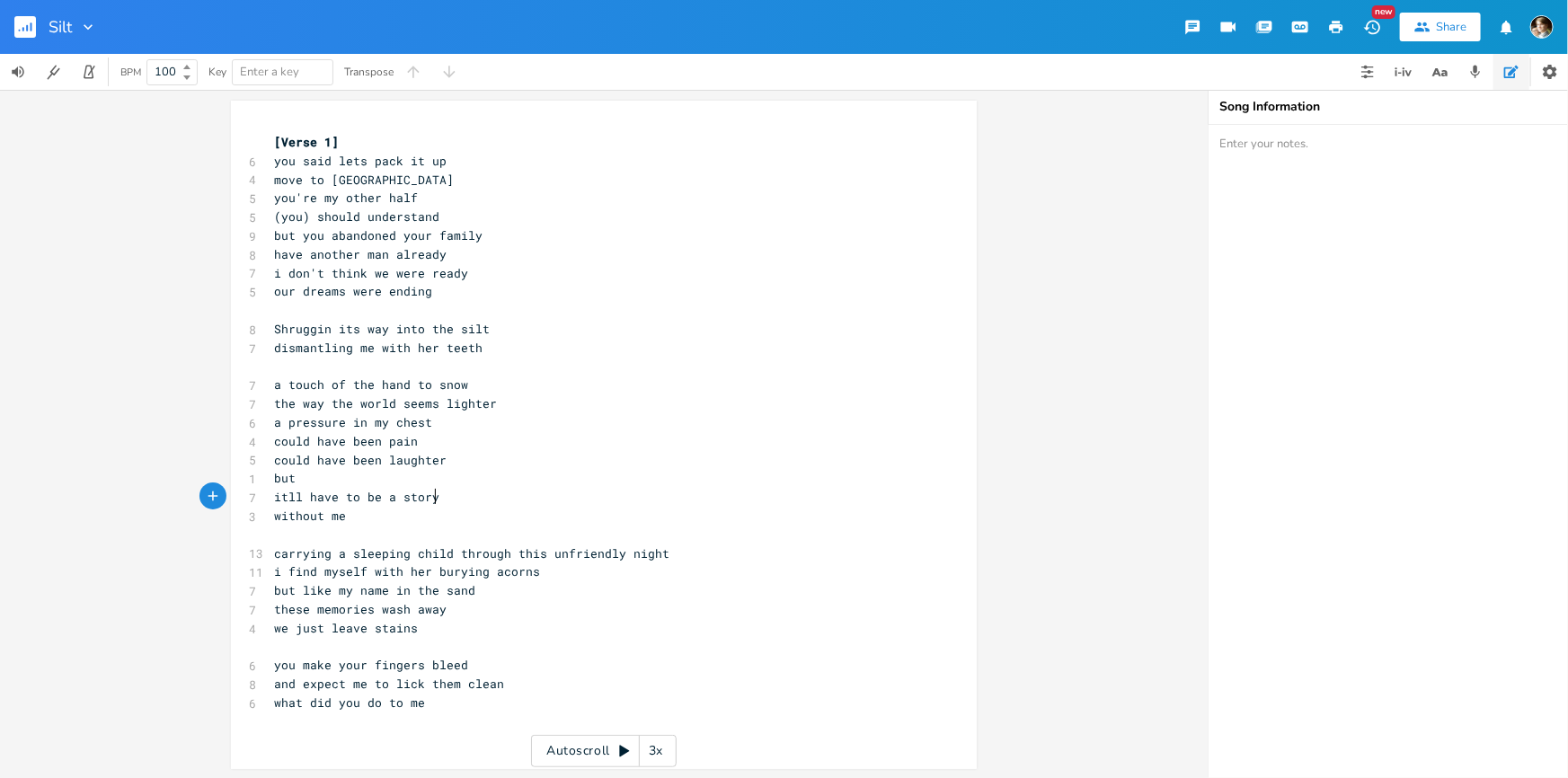
click at [468, 500] on pre "itll have to be a story" at bounding box center [594, 498] width 649 height 19
click at [460, 491] on pre "itll have to be a story" at bounding box center [594, 498] width 649 height 19
click at [377, 495] on span "itll have to be a story" at bounding box center [356, 497] width 165 height 16
click at [383, 489] on span "itll have to be a story" at bounding box center [356, 497] width 165 height 16
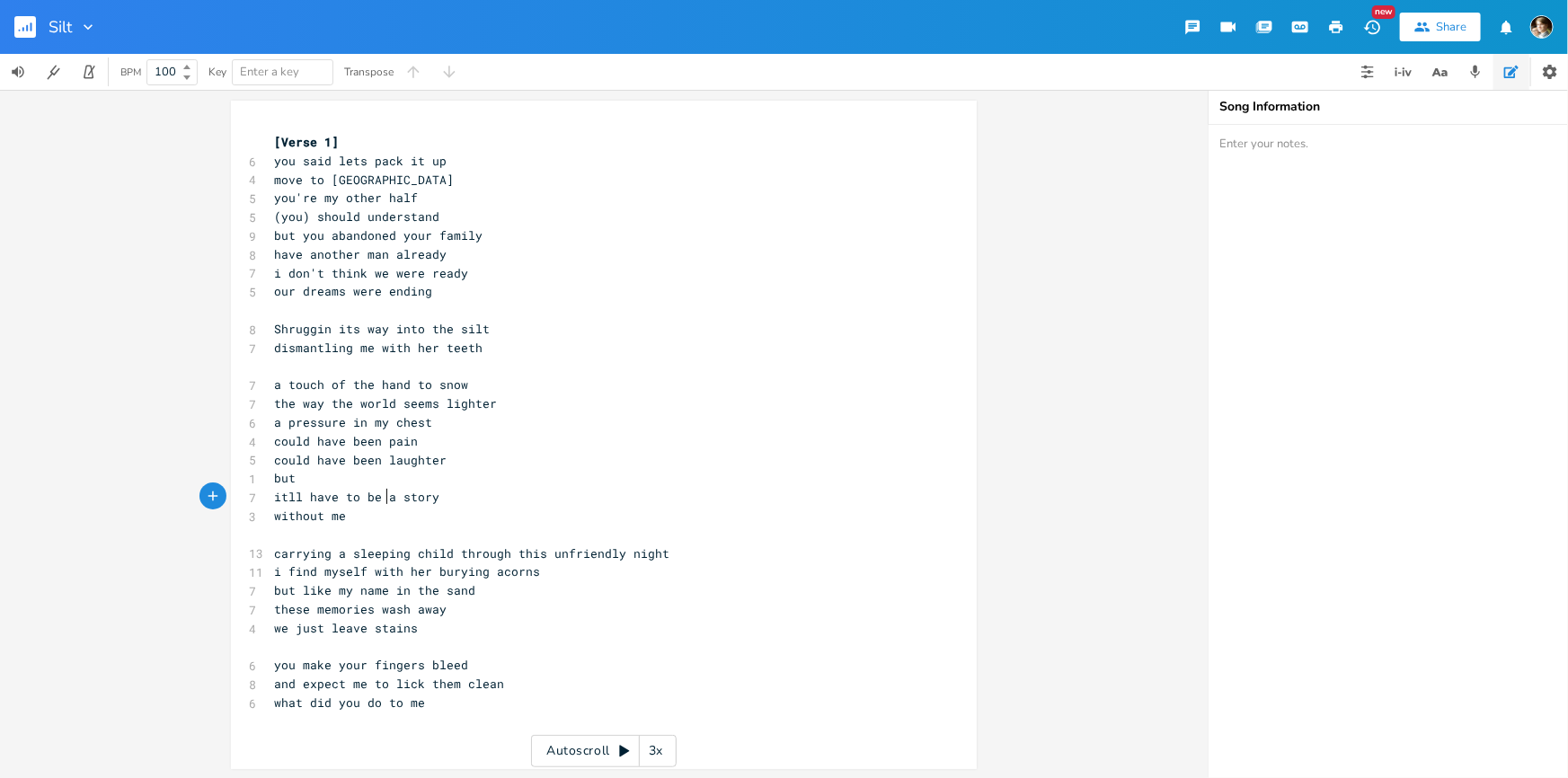
click at [503, 304] on pre "​" at bounding box center [594, 310] width 649 height 19
click at [521, 330] on pre "Shruggin its way into the silt" at bounding box center [594, 330] width 649 height 19
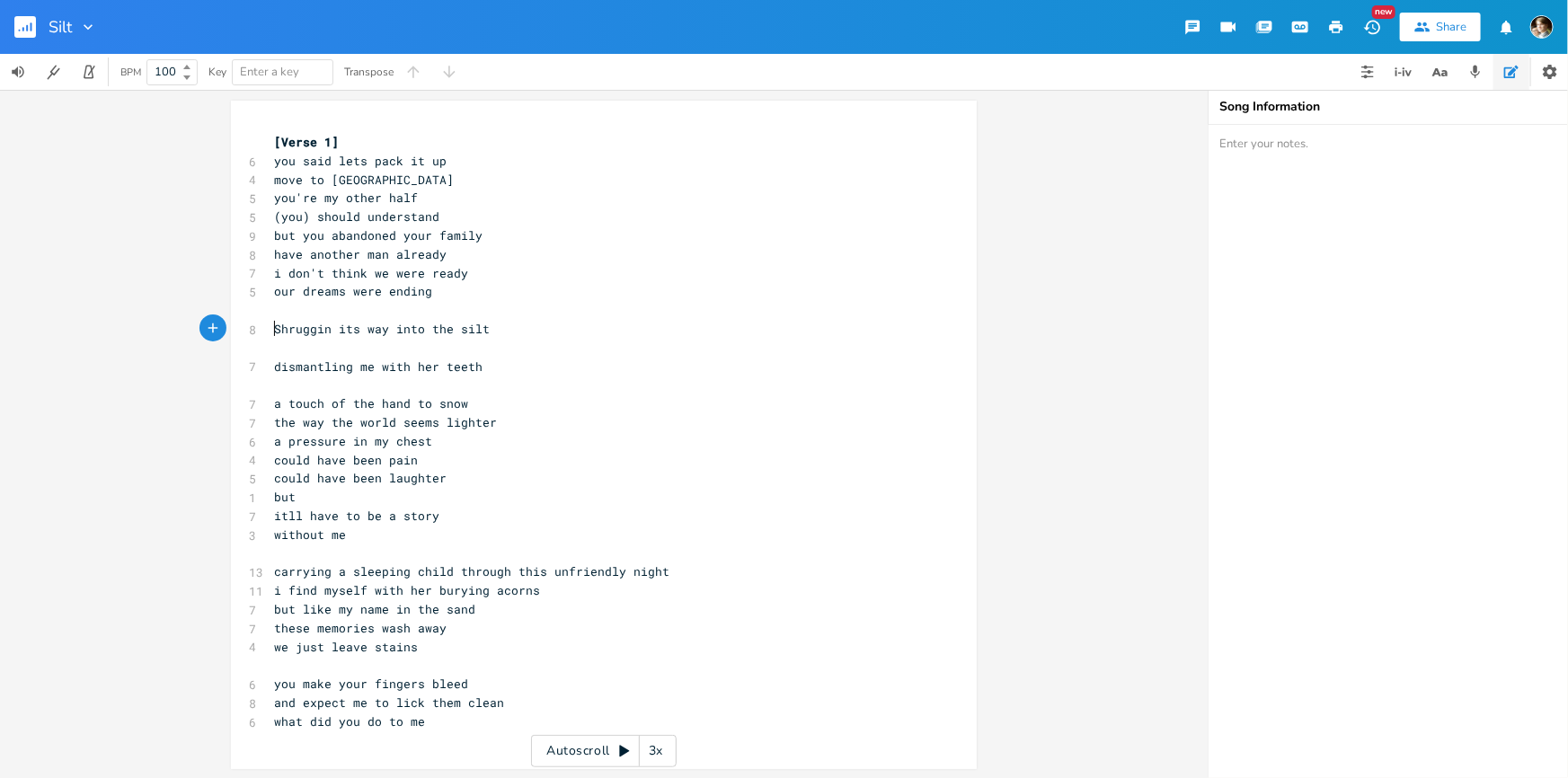
click at [274, 330] on span "Shruggin its way into the silt" at bounding box center [382, 329] width 215 height 16
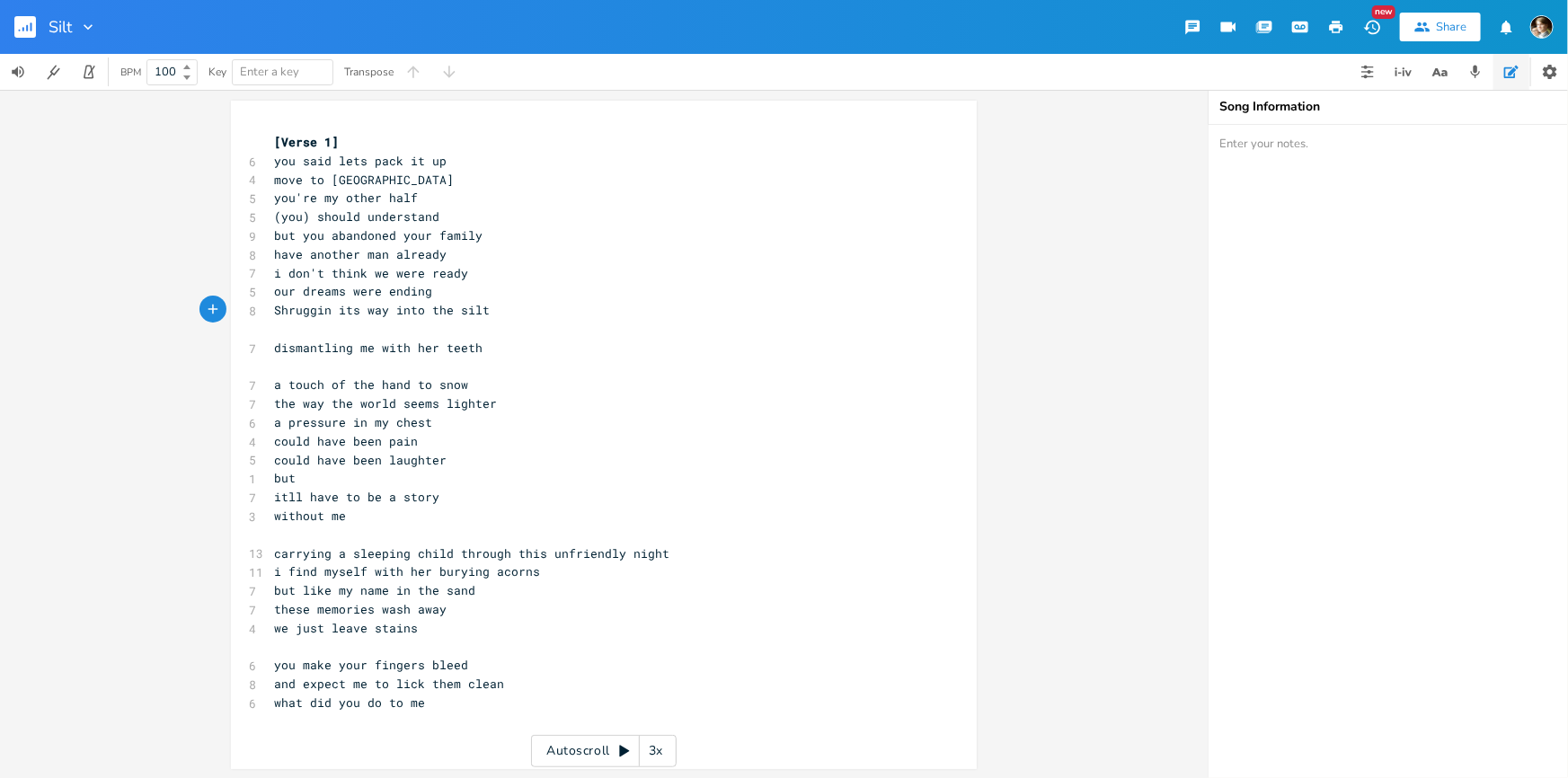
click at [469, 359] on pre "​" at bounding box center [594, 367] width 649 height 19
click at [274, 349] on span "dismantling me with her teeth" at bounding box center [378, 347] width 209 height 16
click at [274, 381] on span "a touch of the hand to snow" at bounding box center [370, 384] width 194 height 16
click at [461, 288] on pre "our dreams were ending" at bounding box center [594, 292] width 649 height 19
click at [377, 268] on span "i don't think we were ready" at bounding box center [370, 273] width 194 height 16
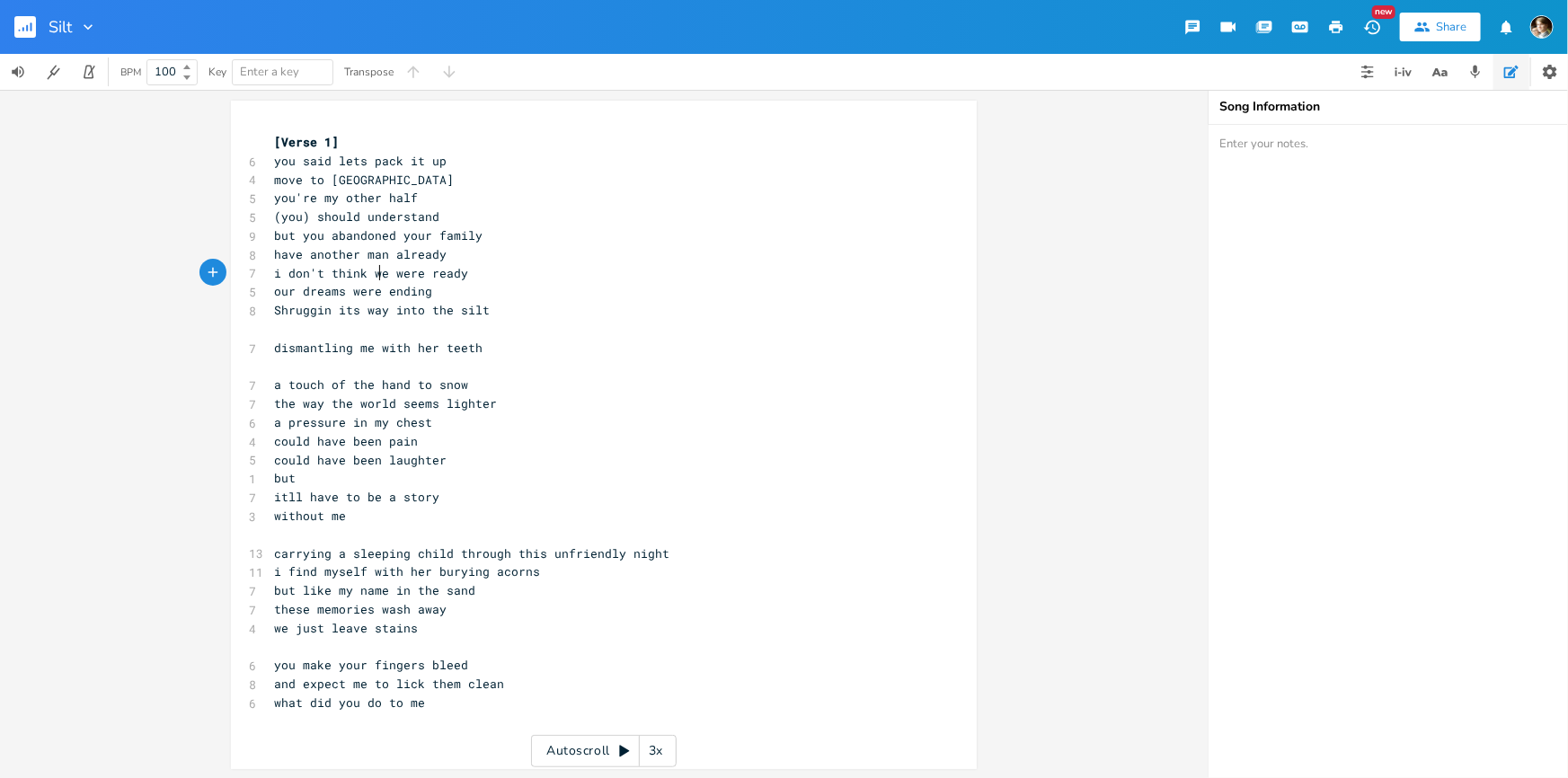
type textarea "we"
click at [377, 268] on span "i don't think we were ready" at bounding box center [370, 273] width 194 height 16
click at [548, 279] on pre "i don't think we were ready" at bounding box center [594, 274] width 649 height 19
click at [474, 253] on pre "have another man already" at bounding box center [594, 254] width 649 height 19
click at [499, 213] on pre "(you) should understand" at bounding box center [594, 217] width 649 height 19
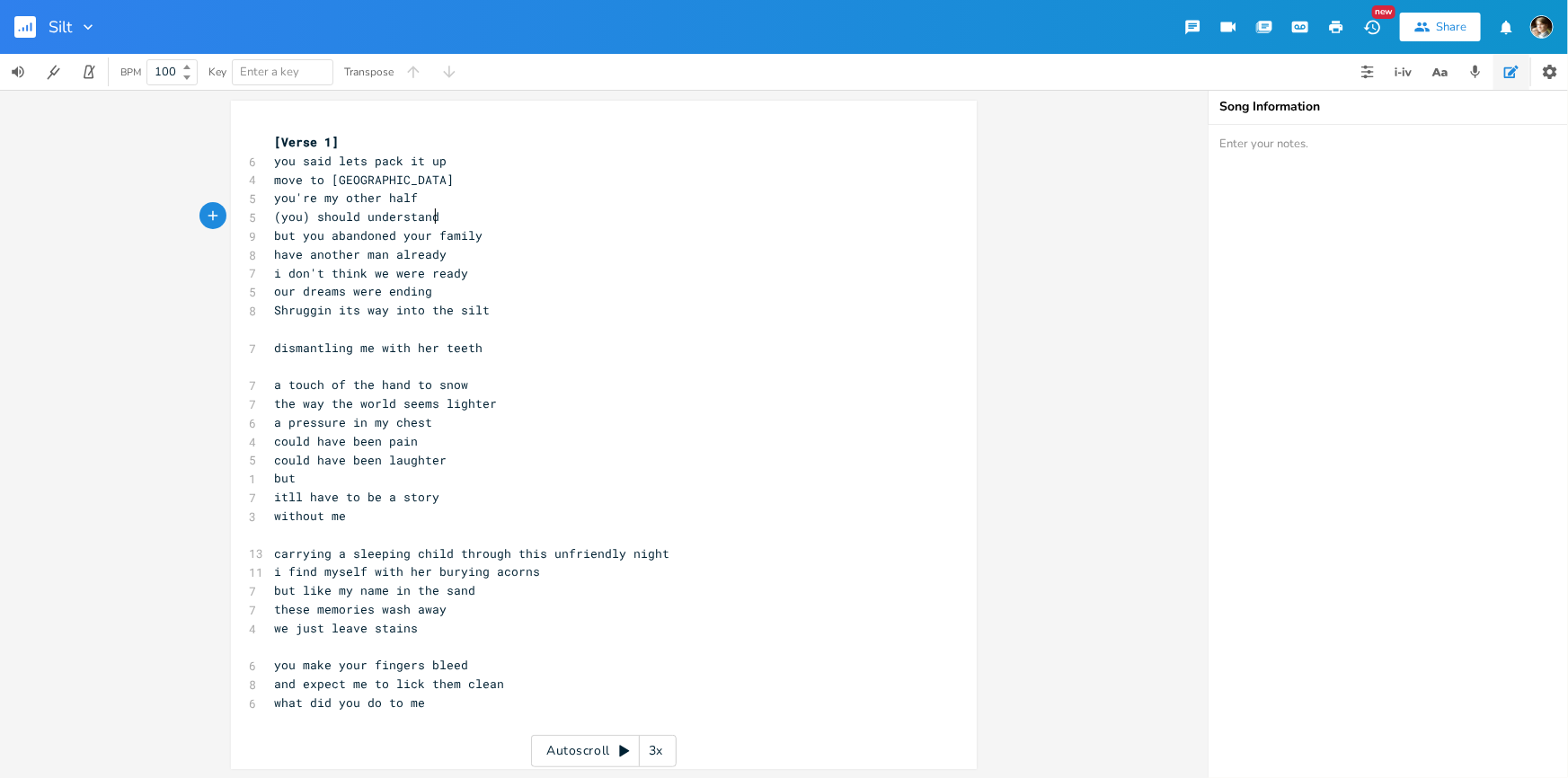
click at [490, 242] on pre "but you abandoned your family" at bounding box center [594, 236] width 649 height 19
click at [457, 261] on pre "have another man already" at bounding box center [594, 254] width 649 height 19
click at [295, 253] on span "have another man already" at bounding box center [360, 253] width 173 height 16
type textarea "d"
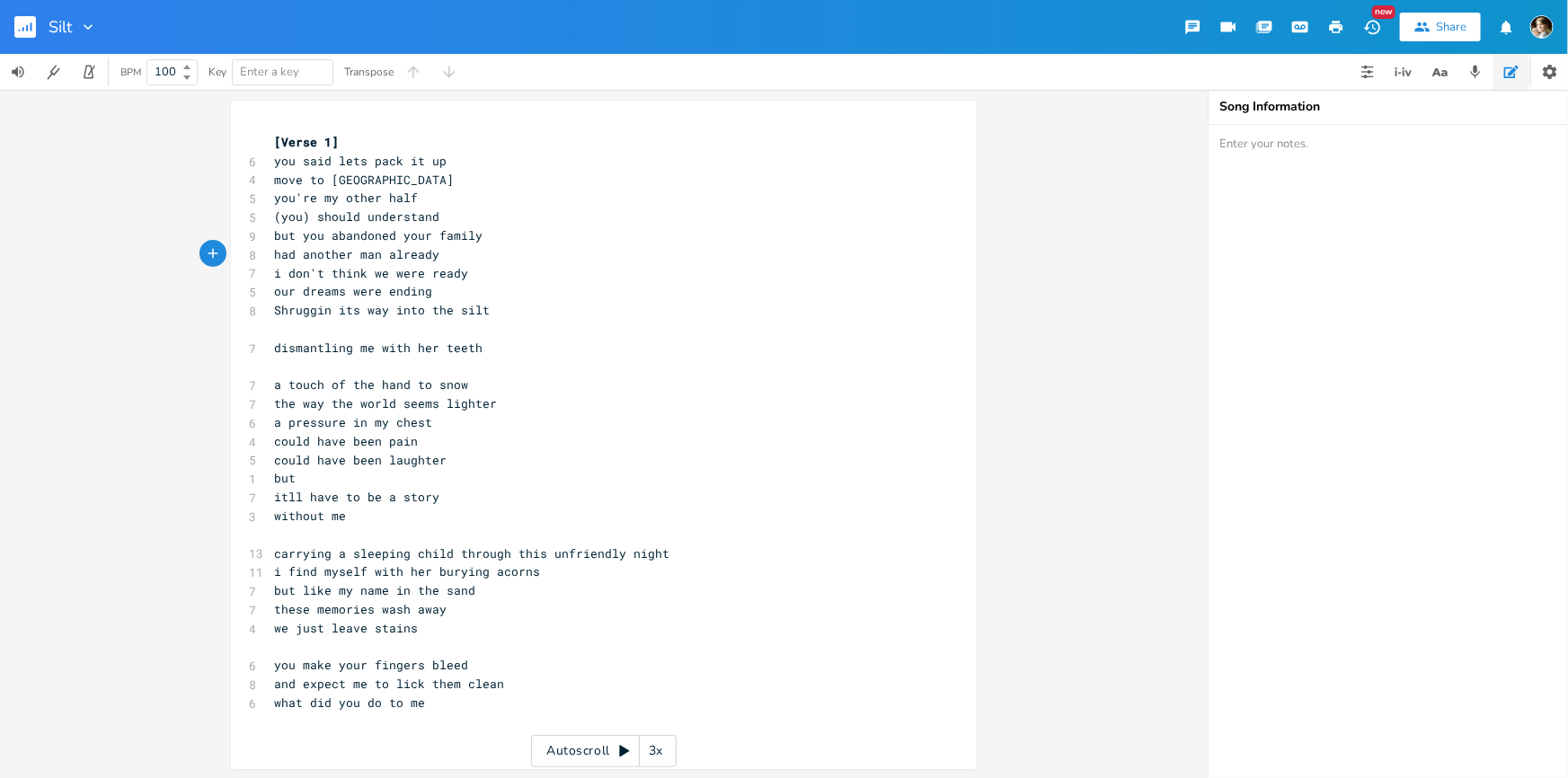
click at [466, 253] on pre "had another man already" at bounding box center [594, 254] width 649 height 19
click at [505, 282] on pre "our dreams were ending" at bounding box center [594, 292] width 649 height 19
click at [460, 245] on pre "had another man already" at bounding box center [594, 254] width 649 height 19
click at [474, 277] on pre "i don't think we were ready" at bounding box center [594, 274] width 649 height 19
click at [452, 238] on span "but you abandoned your family" at bounding box center [378, 235] width 209 height 16
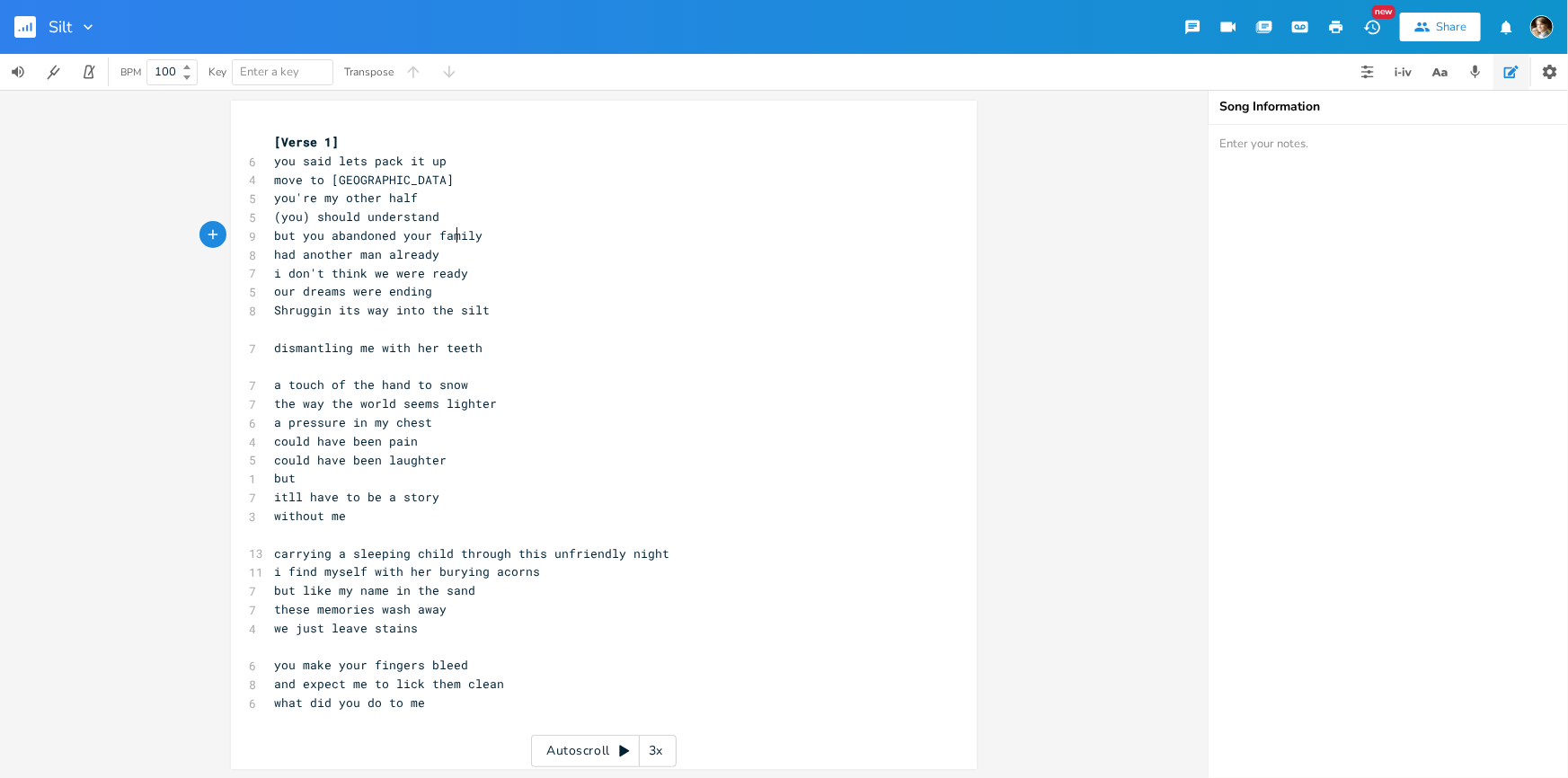
click at [472, 274] on pre "i don't think we were ready" at bounding box center [594, 274] width 649 height 19
click at [460, 251] on pre "had another man already" at bounding box center [594, 254] width 649 height 19
click at [473, 258] on pre "had another man already" at bounding box center [594, 254] width 649 height 19
click at [488, 269] on pre "i don't think we were ready" at bounding box center [594, 274] width 649 height 19
click at [389, 308] on span "Shruggin its way into the silt" at bounding box center [382, 309] width 215 height 16
